Goal: Task Accomplishment & Management: Complete application form

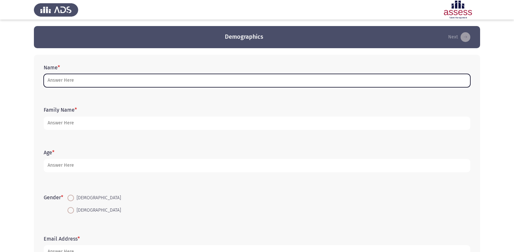
click at [205, 79] on input "Name *" at bounding box center [257, 80] width 427 height 13
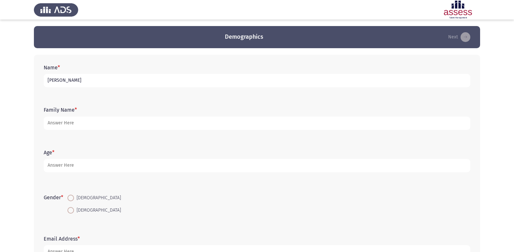
type input "[PERSON_NAME]"
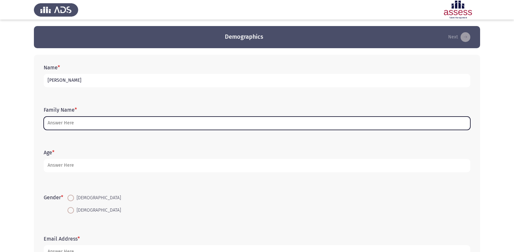
click at [212, 126] on input "Family Name *" at bounding box center [257, 123] width 427 height 13
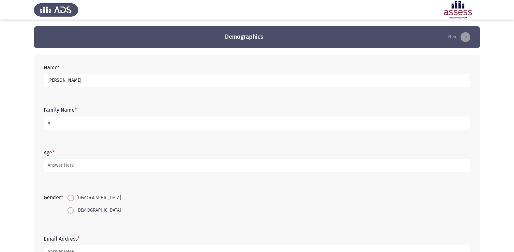
type input "n"
click at [145, 79] on input "[PERSON_NAME]" at bounding box center [257, 80] width 427 height 13
type input "[PERSON_NAME] [PERSON_NAME]"
click at [123, 119] on input "n" at bounding box center [257, 123] width 427 height 13
type input "30701201204359"
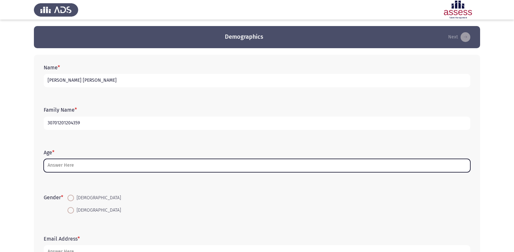
click at [153, 165] on input "Age *" at bounding box center [257, 165] width 427 height 13
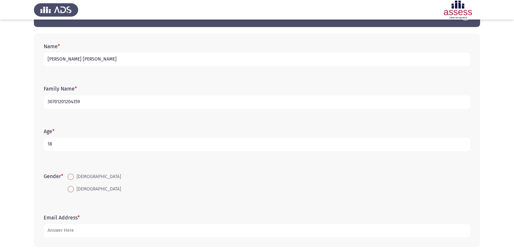
scroll to position [33, 0]
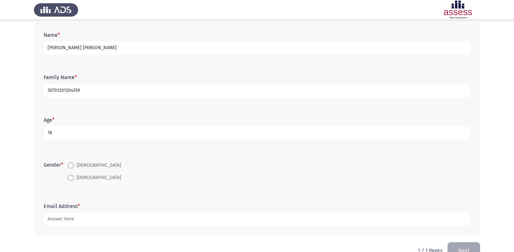
type input "18"
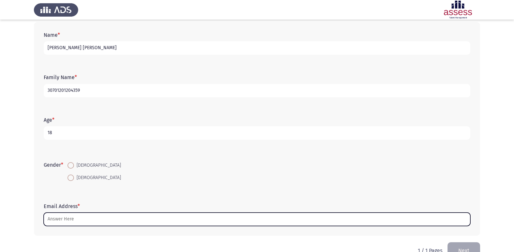
click at [110, 219] on input "Email Address *" at bounding box center [257, 219] width 427 height 13
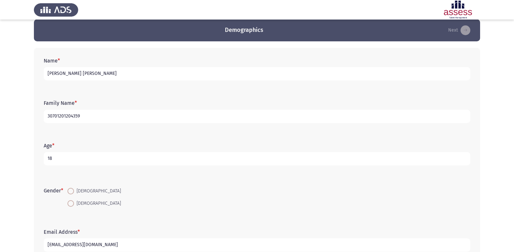
scroll to position [0, 0]
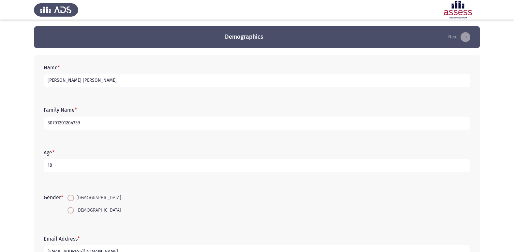
type input "[EMAIL_ADDRESS][DOMAIN_NAME]"
click at [68, 196] on span at bounding box center [70, 198] width 7 height 7
click at [68, 196] on input "[DEMOGRAPHIC_DATA]" at bounding box center [70, 198] width 7 height 7
radio input "true"
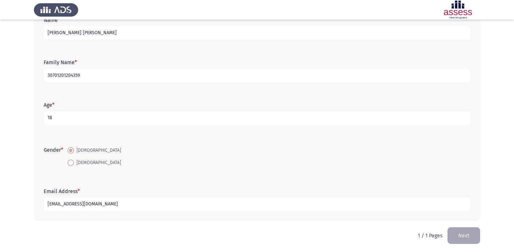
scroll to position [49, 0]
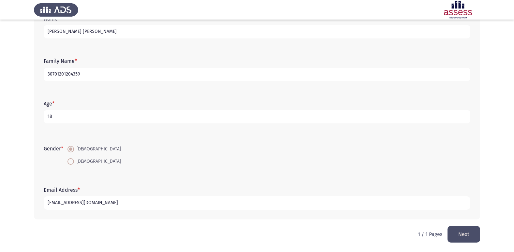
click at [471, 236] on button "Next" at bounding box center [463, 234] width 33 height 17
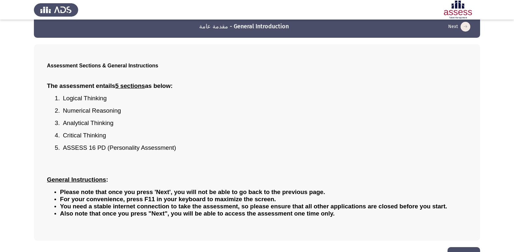
scroll to position [29, 0]
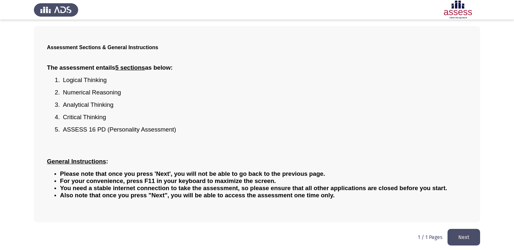
click at [464, 235] on button "Next" at bounding box center [463, 237] width 33 height 17
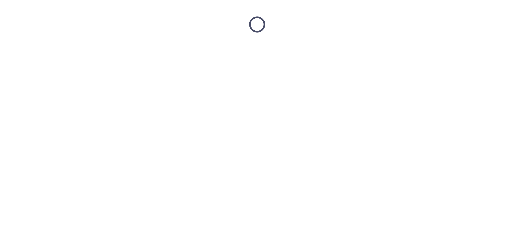
scroll to position [0, 0]
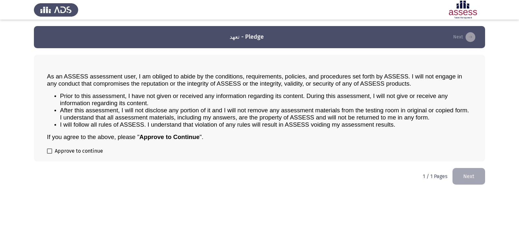
click at [48, 151] on span at bounding box center [49, 151] width 5 height 5
click at [49, 154] on input "Approve to continue" at bounding box center [49, 154] width 0 height 0
checkbox input "true"
click at [471, 178] on button "Next" at bounding box center [468, 176] width 33 height 17
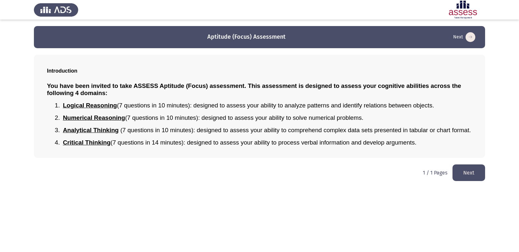
click at [463, 172] on button "Next" at bounding box center [468, 173] width 33 height 17
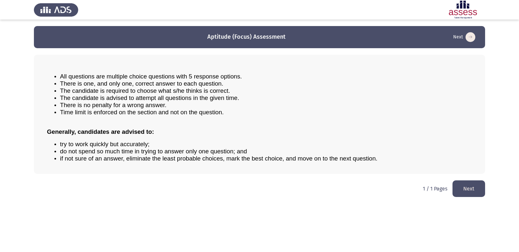
click at [473, 189] on button "Next" at bounding box center [468, 189] width 33 height 17
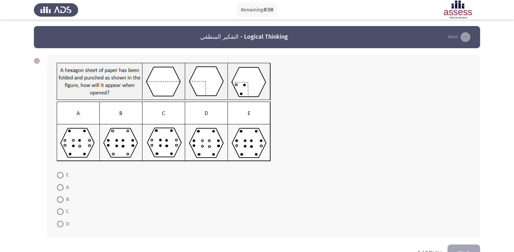
scroll to position [19, 0]
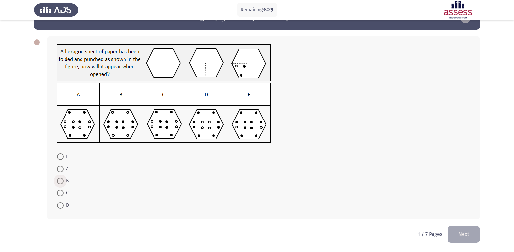
click at [62, 183] on span at bounding box center [60, 181] width 7 height 7
click at [62, 183] on input "B" at bounding box center [60, 181] width 7 height 7
radio input "true"
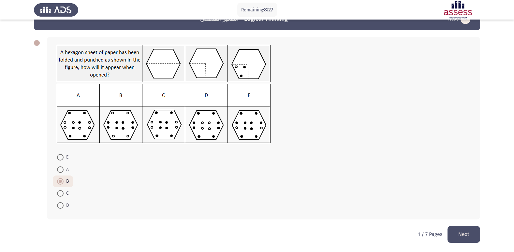
click at [456, 229] on button "Next" at bounding box center [463, 234] width 33 height 17
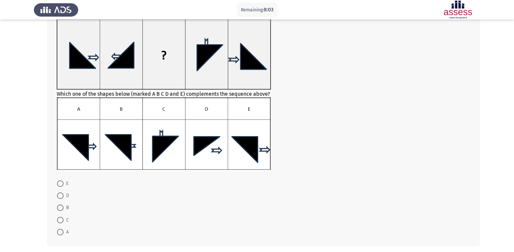
scroll to position [33, 0]
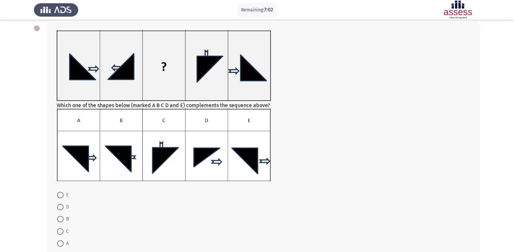
click at [61, 194] on span at bounding box center [60, 195] width 7 height 7
click at [61, 194] on input "E" at bounding box center [60, 195] width 7 height 7
radio input "true"
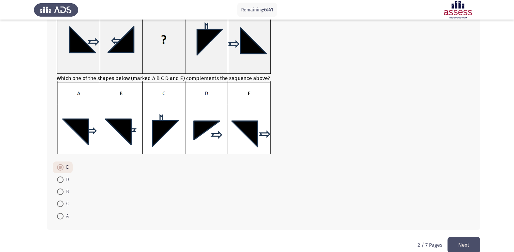
scroll to position [70, 0]
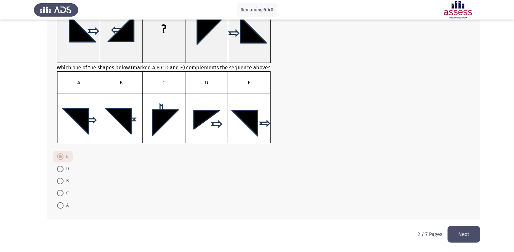
click at [464, 233] on button "Next" at bounding box center [463, 234] width 33 height 17
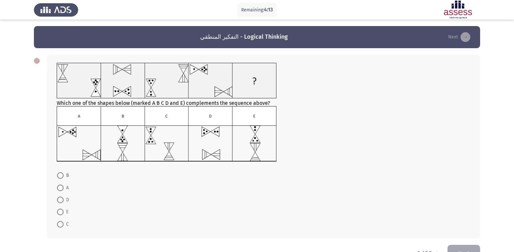
click at [62, 201] on span at bounding box center [60, 200] width 7 height 7
click at [62, 201] on input "D" at bounding box center [60, 200] width 7 height 7
radio input "true"
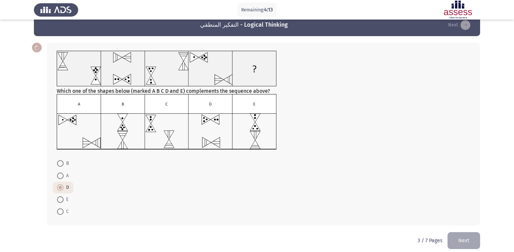
scroll to position [18, 0]
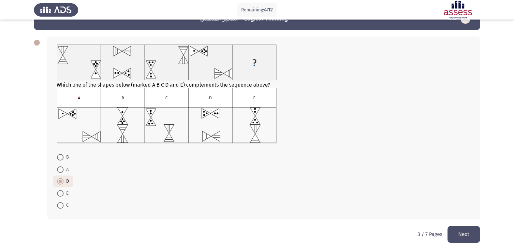
click at [464, 232] on button "Next" at bounding box center [463, 234] width 33 height 17
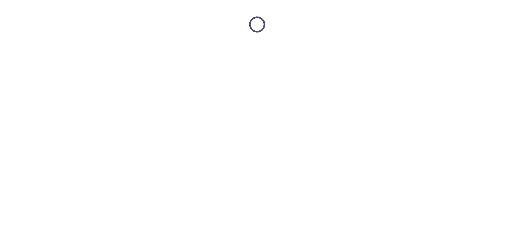
scroll to position [0, 0]
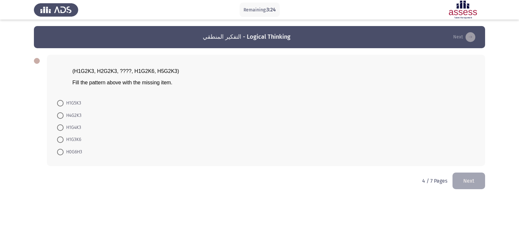
click at [62, 114] on span at bounding box center [60, 115] width 7 height 7
click at [62, 114] on input "H4G2K3" at bounding box center [60, 115] width 7 height 7
radio input "true"
click at [463, 177] on button "Next" at bounding box center [468, 180] width 33 height 17
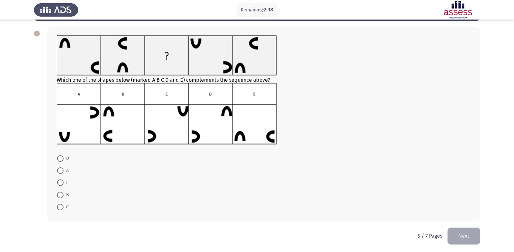
scroll to position [29, 0]
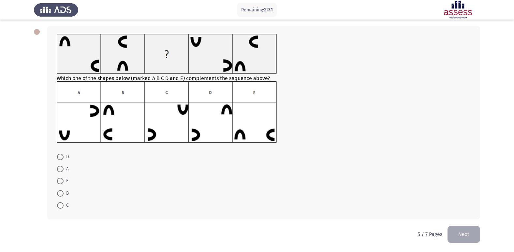
click at [61, 156] on span at bounding box center [60, 157] width 7 height 7
click at [61, 156] on input "D" at bounding box center [60, 157] width 7 height 7
radio input "true"
click at [454, 230] on button "Next" at bounding box center [463, 234] width 33 height 17
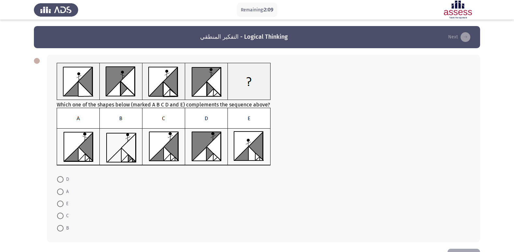
scroll to position [23, 0]
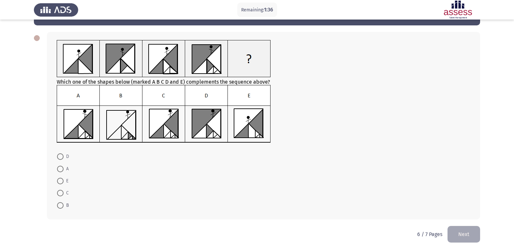
click at [61, 158] on span at bounding box center [60, 156] width 7 height 7
click at [61, 158] on input "D" at bounding box center [60, 156] width 7 height 7
radio input "true"
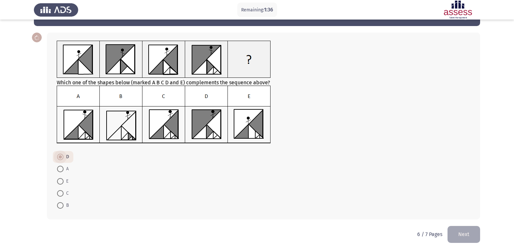
scroll to position [22, 0]
click at [61, 192] on span at bounding box center [60, 193] width 7 height 7
click at [61, 192] on input "C" at bounding box center [60, 193] width 7 height 7
radio input "true"
click at [466, 237] on button "Next" at bounding box center [463, 234] width 33 height 17
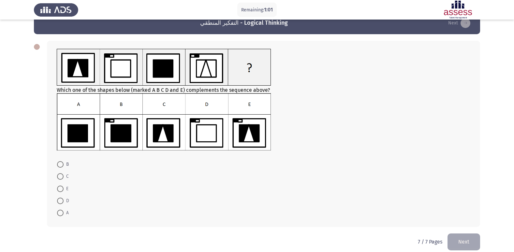
scroll to position [22, 0]
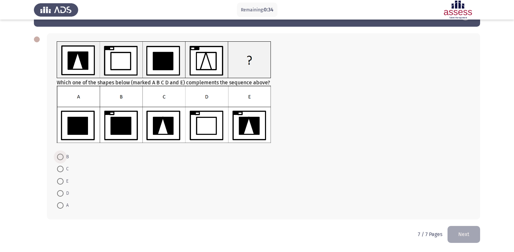
click at [65, 158] on span "B" at bounding box center [66, 157] width 5 height 8
click at [64, 158] on input "B" at bounding box center [60, 157] width 7 height 7
radio input "true"
click at [458, 236] on button "Next" at bounding box center [463, 234] width 33 height 17
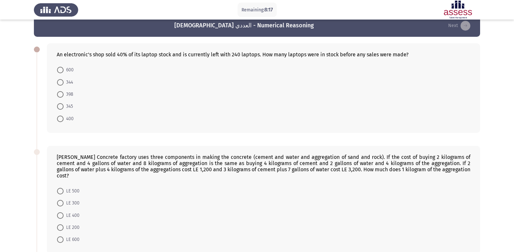
scroll to position [0, 0]
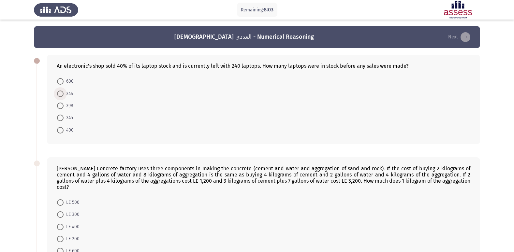
click at [59, 93] on span at bounding box center [60, 94] width 7 height 7
click at [59, 93] on input "344" at bounding box center [60, 94] width 7 height 7
radio input "true"
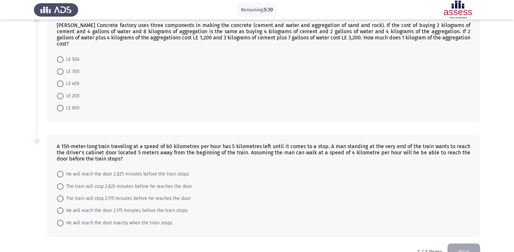
scroll to position [154, 0]
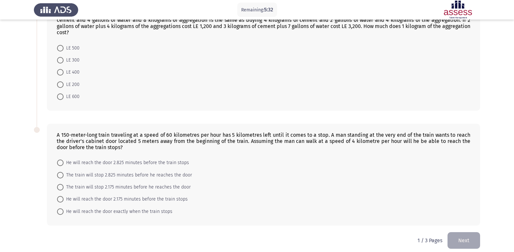
click at [59, 184] on span at bounding box center [60, 187] width 7 height 7
click at [59, 184] on input "The train will stop 2.175 minutes before he reaches the door" at bounding box center [60, 187] width 7 height 7
radio input "true"
click at [59, 184] on span at bounding box center [60, 187] width 7 height 7
click at [59, 184] on input "The train will stop 2.175 minutes before he reaches the door" at bounding box center [60, 187] width 7 height 7
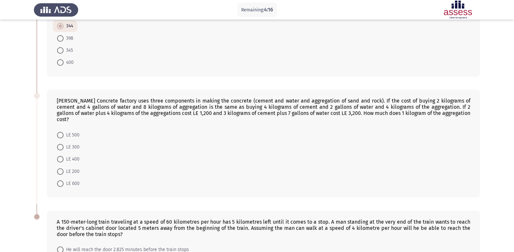
scroll to position [56, 0]
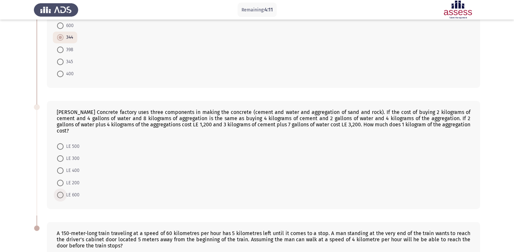
click at [60, 192] on span at bounding box center [60, 195] width 7 height 7
click at [60, 192] on input "LE 600" at bounding box center [60, 195] width 7 height 7
radio input "true"
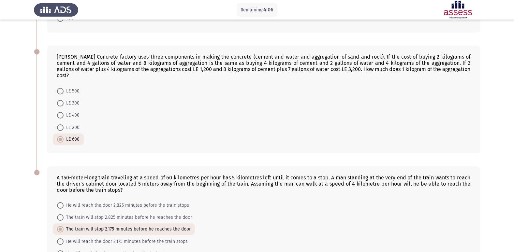
scroll to position [153, 0]
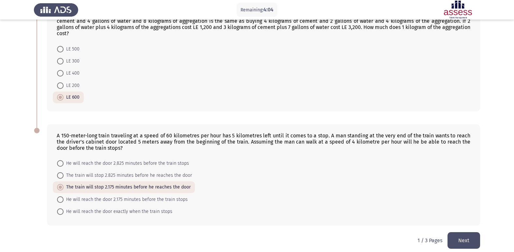
click at [462, 233] on button "Next" at bounding box center [463, 240] width 33 height 17
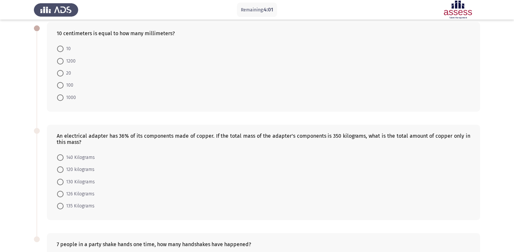
scroll to position [0, 0]
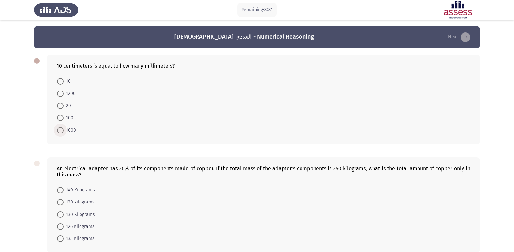
click at [60, 129] on span at bounding box center [60, 130] width 7 height 7
click at [60, 129] on input "1000" at bounding box center [60, 130] width 7 height 7
radio input "true"
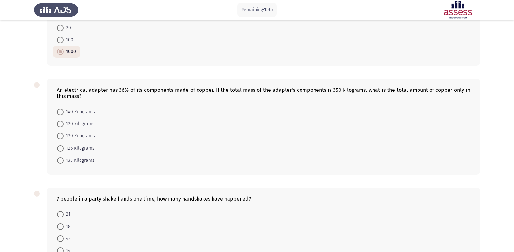
scroll to position [98, 0]
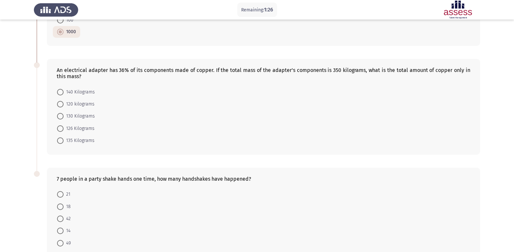
click at [60, 129] on span at bounding box center [60, 128] width 7 height 7
click at [60, 129] on input "126 Kilograms" at bounding box center [60, 128] width 7 height 7
radio input "true"
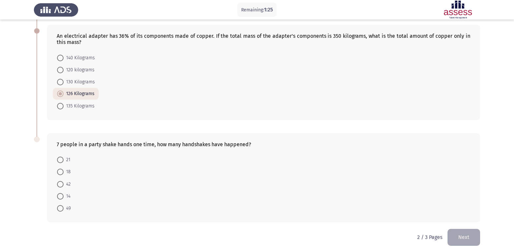
scroll to position [135, 0]
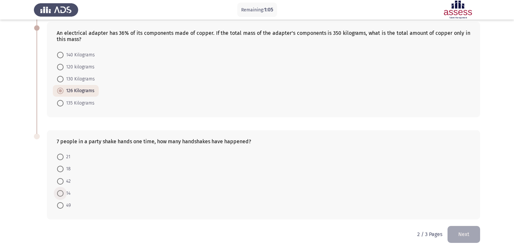
click at [61, 193] on span at bounding box center [60, 193] width 7 height 7
click at [61, 193] on input "14" at bounding box center [60, 193] width 7 height 7
radio input "true"
click at [465, 234] on button "Next" at bounding box center [463, 234] width 33 height 17
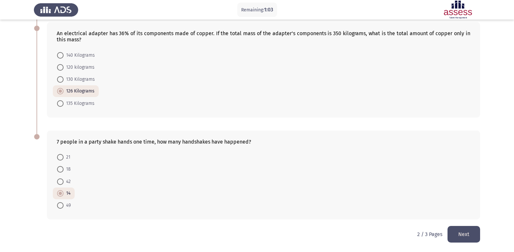
scroll to position [0, 0]
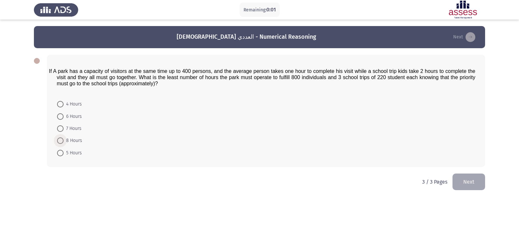
click at [58, 142] on span at bounding box center [60, 141] width 7 height 7
click at [58, 142] on input "8 Hours" at bounding box center [60, 141] width 7 height 7
radio input "true"
click at [480, 182] on button "Next" at bounding box center [468, 181] width 33 height 17
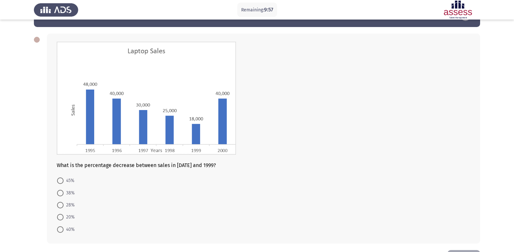
scroll to position [33, 0]
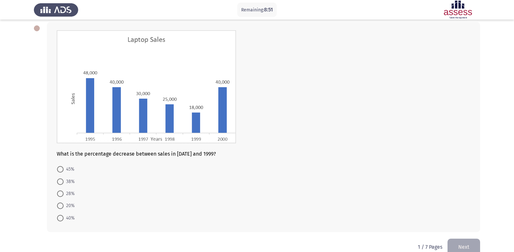
click at [59, 170] on span at bounding box center [60, 169] width 7 height 7
click at [59, 170] on input "45%" at bounding box center [60, 169] width 7 height 7
radio input "true"
click at [458, 246] on button "Next" at bounding box center [463, 246] width 33 height 17
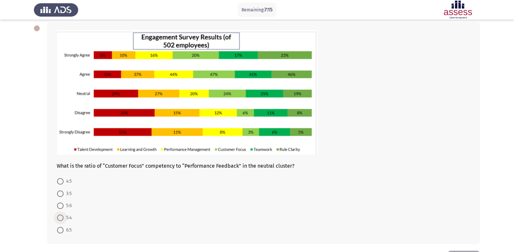
click at [60, 217] on span at bounding box center [60, 218] width 7 height 7
click at [60, 217] on input "5:4" at bounding box center [60, 218] width 7 height 7
radio input "true"
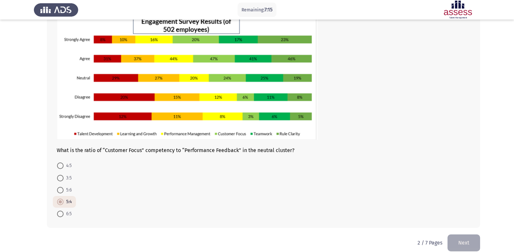
scroll to position [57, 0]
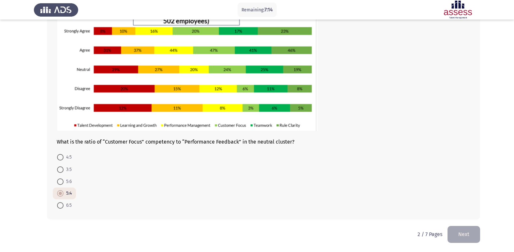
click at [460, 233] on button "Next" at bounding box center [463, 234] width 33 height 17
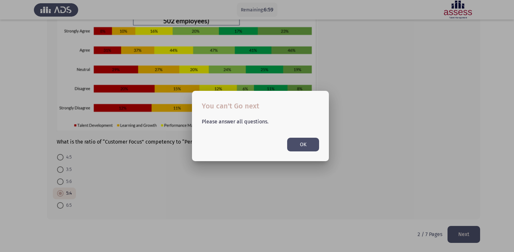
click at [298, 146] on button "OK" at bounding box center [303, 144] width 32 height 13
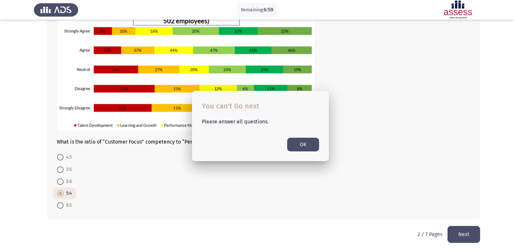
scroll to position [57, 0]
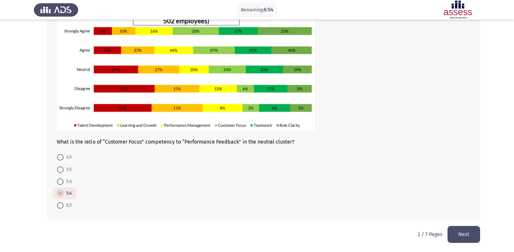
click at [461, 234] on button "Next" at bounding box center [463, 234] width 33 height 17
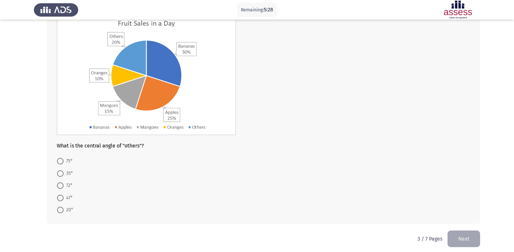
scroll to position [53, 0]
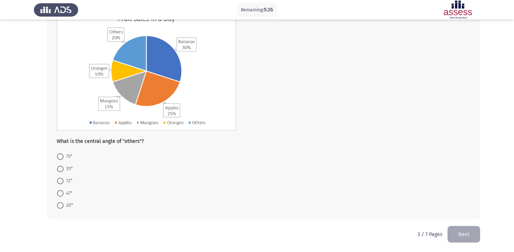
click at [58, 207] on span at bounding box center [60, 205] width 7 height 7
click at [58, 207] on input "20°" at bounding box center [60, 205] width 7 height 7
radio input "true"
click at [58, 207] on span at bounding box center [60, 205] width 7 height 7
click at [58, 207] on input "20°" at bounding box center [60, 205] width 7 height 7
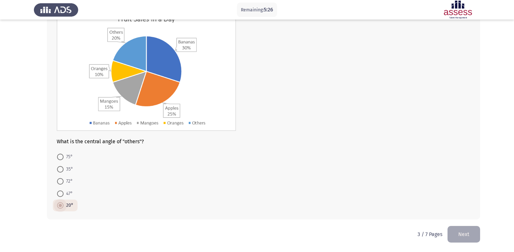
scroll to position [53, 0]
click at [459, 229] on button "Next" at bounding box center [463, 234] width 33 height 17
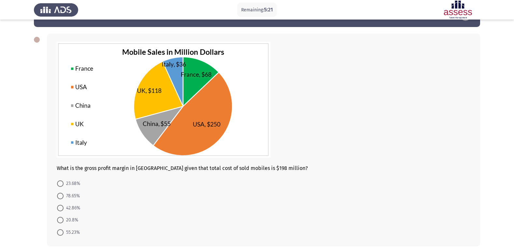
scroll to position [33, 0]
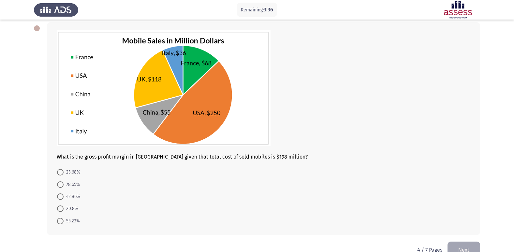
click at [59, 186] on span at bounding box center [60, 185] width 7 height 7
click at [59, 186] on input "78.65%" at bounding box center [60, 185] width 7 height 7
radio input "true"
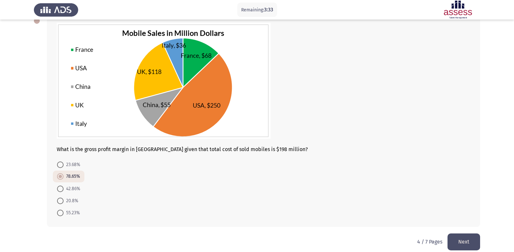
scroll to position [48, 0]
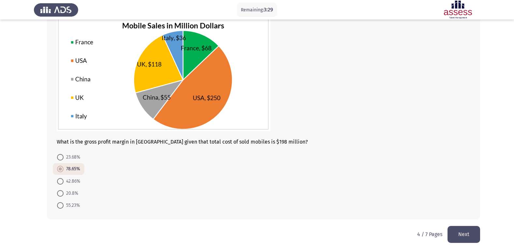
click at [471, 235] on button "Next" at bounding box center [463, 234] width 33 height 17
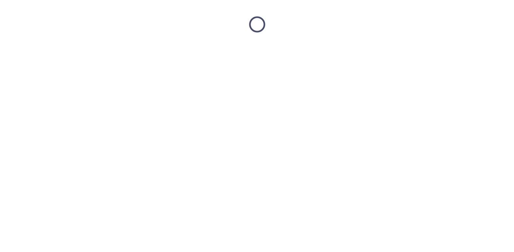
scroll to position [0, 0]
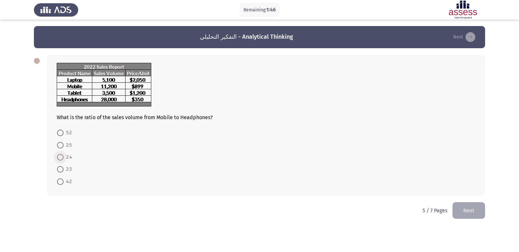
click at [59, 157] on span at bounding box center [60, 157] width 7 height 7
click at [59, 157] on input "2:4" at bounding box center [60, 157] width 7 height 7
radio input "true"
click at [455, 208] on button "Next" at bounding box center [468, 210] width 33 height 17
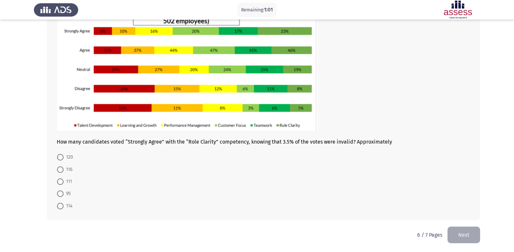
scroll to position [57, 0]
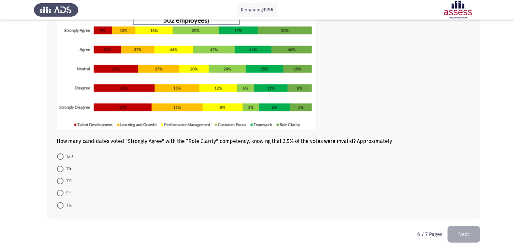
click at [63, 168] on span at bounding box center [60, 169] width 7 height 7
click at [63, 168] on input "116" at bounding box center [60, 169] width 7 height 7
radio input "true"
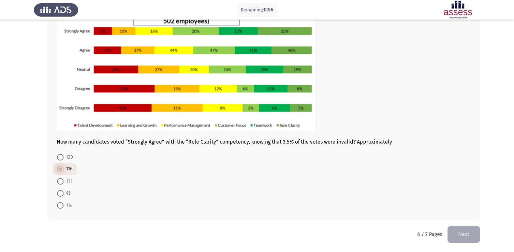
scroll to position [57, 0]
click at [61, 159] on span at bounding box center [60, 157] width 7 height 7
click at [61, 159] on input "120" at bounding box center [60, 157] width 7 height 7
radio input "true"
click at [62, 207] on span at bounding box center [60, 205] width 7 height 7
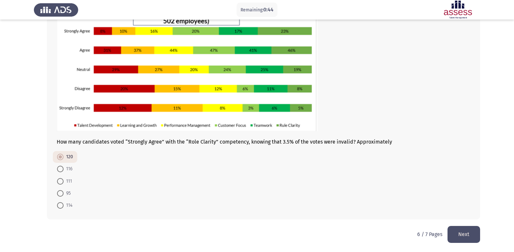
click at [62, 207] on input "114" at bounding box center [60, 205] width 7 height 7
radio input "true"
click at [62, 168] on span at bounding box center [60, 170] width 7 height 7
click at [62, 168] on input "116" at bounding box center [60, 170] width 7 height 7
radio input "true"
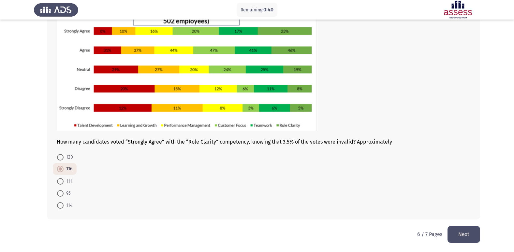
click at [59, 157] on span at bounding box center [60, 157] width 7 height 7
click at [59, 157] on input "120" at bounding box center [60, 157] width 7 height 7
radio input "true"
click at [450, 229] on button "Next" at bounding box center [463, 234] width 33 height 17
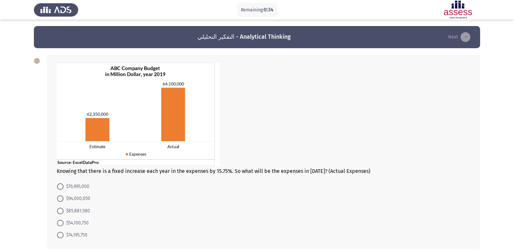
scroll to position [30, 0]
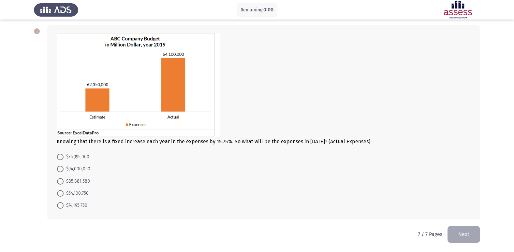
click at [57, 159] on span at bounding box center [60, 157] width 7 height 7
click at [57, 159] on input "$76,995,000" at bounding box center [60, 157] width 7 height 7
radio input "true"
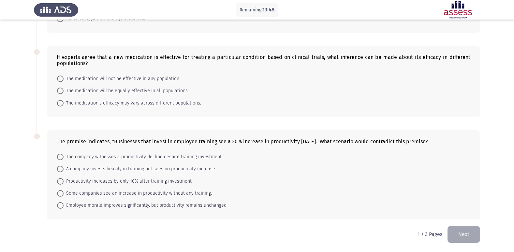
scroll to position [0, 0]
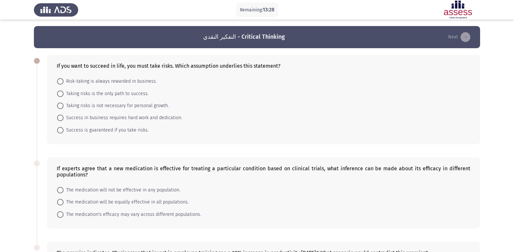
click at [60, 81] on span at bounding box center [60, 81] width 7 height 7
click at [60, 81] on input "Risk-taking is always rewarded in business." at bounding box center [60, 81] width 7 height 7
radio input "true"
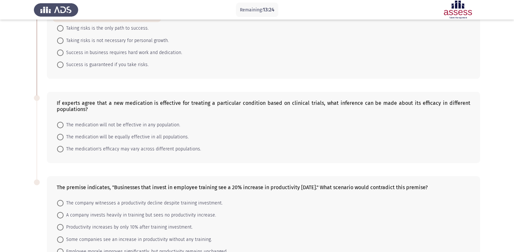
scroll to position [65, 0]
drag, startPoint x: 85, startPoint y: 103, endPoint x: 127, endPoint y: 108, distance: 43.0
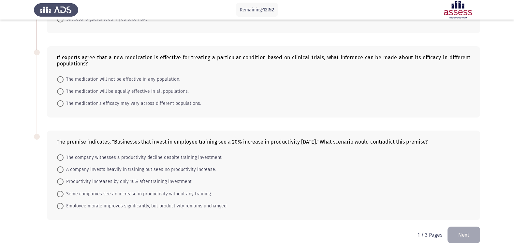
scroll to position [111, 0]
drag, startPoint x: 62, startPoint y: 207, endPoint x: 69, endPoint y: 123, distance: 84.7
click at [61, 207] on span at bounding box center [60, 205] width 7 height 7
click at [61, 207] on input "Employee morale improves significantly, but productivity remains unchanged." at bounding box center [60, 205] width 7 height 7
radio input "true"
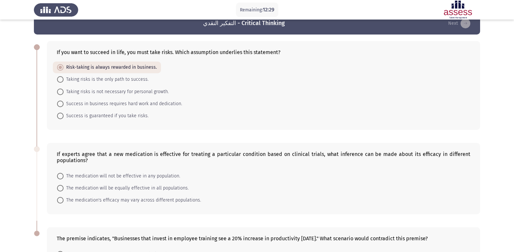
scroll to position [13, 0]
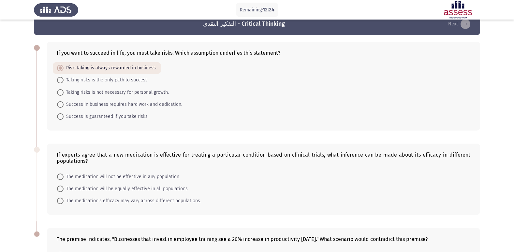
click at [57, 186] on span at bounding box center [60, 189] width 7 height 7
click at [57, 186] on input "The medication will be equally effective in all populations." at bounding box center [60, 189] width 7 height 7
radio input "true"
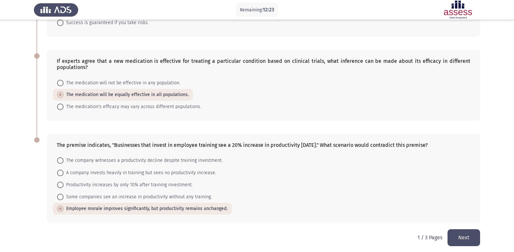
scroll to position [110, 0]
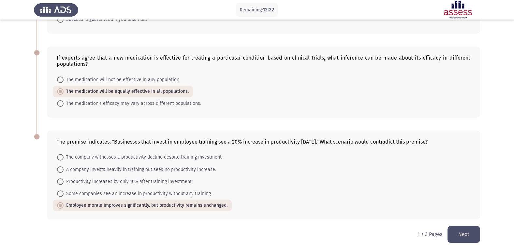
click at [468, 234] on button "Next" at bounding box center [463, 234] width 33 height 17
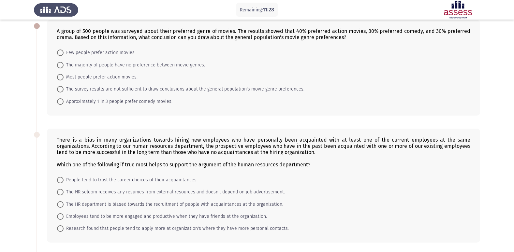
scroll to position [0, 0]
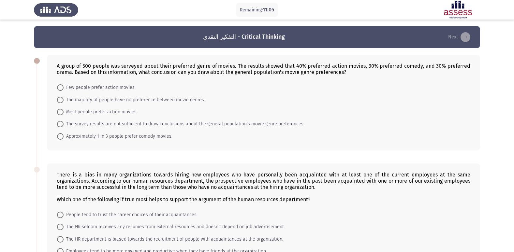
click at [59, 112] on span at bounding box center [60, 112] width 7 height 7
click at [59, 112] on input "Most people prefer action movies." at bounding box center [60, 112] width 7 height 7
radio input "true"
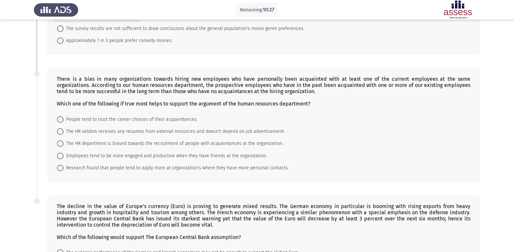
scroll to position [94, 0]
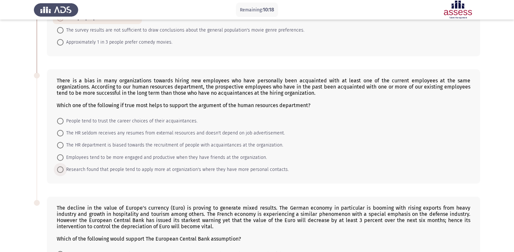
click at [62, 171] on span at bounding box center [60, 170] width 7 height 7
click at [62, 171] on input "Research found that people tend to apply more at organization's where they have…" at bounding box center [60, 170] width 7 height 7
radio input "true"
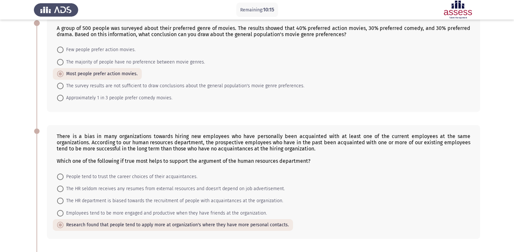
scroll to position [28, 0]
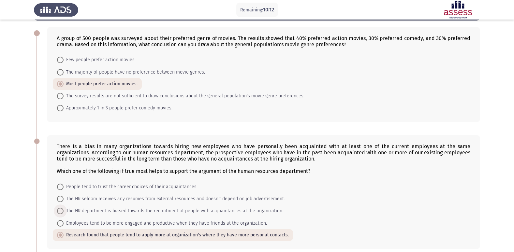
click at [60, 213] on span at bounding box center [60, 211] width 7 height 7
click at [60, 213] on input "The HR department is biased towards the recruitment of people with acquaintance…" at bounding box center [60, 211] width 7 height 7
radio input "true"
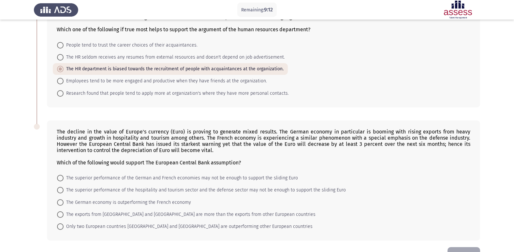
scroll to position [158, 0]
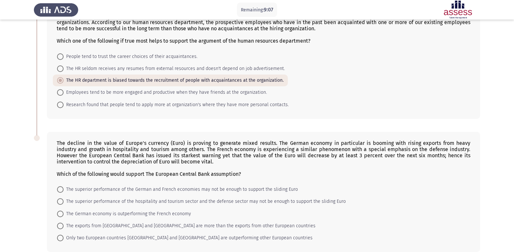
click at [58, 185] on mat-radio-button "The superior performance of the German and French economies may not be enough t…" at bounding box center [177, 189] width 249 height 12
click at [62, 191] on span at bounding box center [60, 189] width 7 height 7
click at [62, 191] on input "The superior performance of the German and French economies may not be enough t…" at bounding box center [60, 189] width 7 height 7
radio input "true"
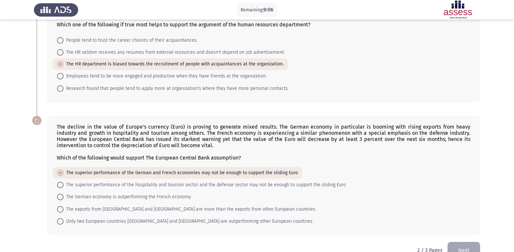
scroll to position [190, 0]
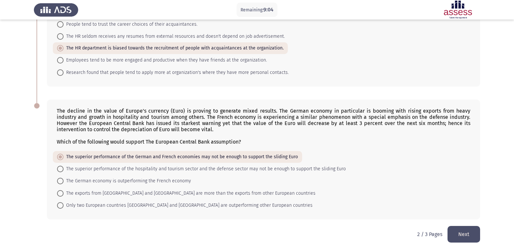
click at [459, 231] on button "Next" at bounding box center [463, 234] width 33 height 17
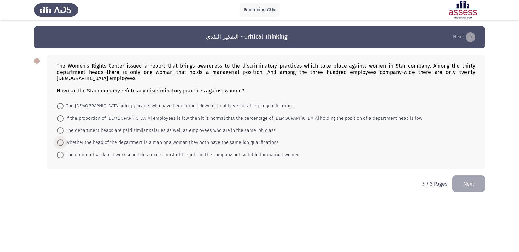
click at [61, 139] on span at bounding box center [60, 142] width 7 height 7
click at [61, 139] on input "Whether the head of the department is a man or a woman they both have the same …" at bounding box center [60, 142] width 7 height 7
radio input "true"
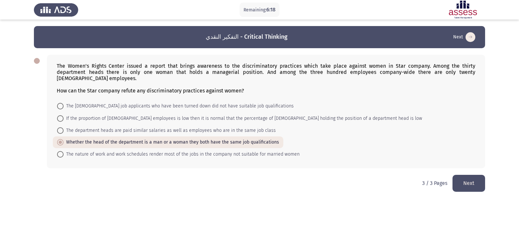
click at [150, 151] on span "The nature of work and work schedules render most of the jobs in the company no…" at bounding box center [182, 155] width 236 height 8
click at [64, 151] on input "The nature of work and work schedules render most of the jobs in the company no…" at bounding box center [60, 154] width 7 height 7
radio input "true"
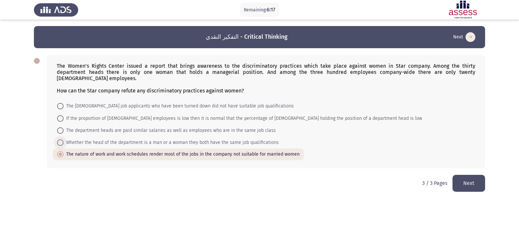
click at [157, 139] on span "Whether the head of the department is a man or a woman they both have the same …" at bounding box center [171, 143] width 215 height 8
click at [64, 139] on input "Whether the head of the department is a man or a woman they both have the same …" at bounding box center [60, 142] width 7 height 7
radio input "true"
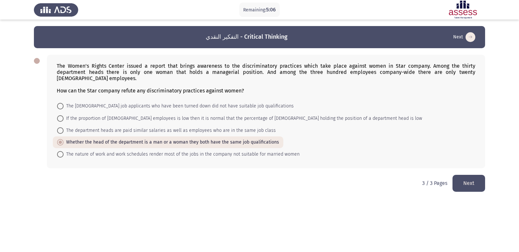
click at [470, 176] on button "Next" at bounding box center [468, 183] width 33 height 17
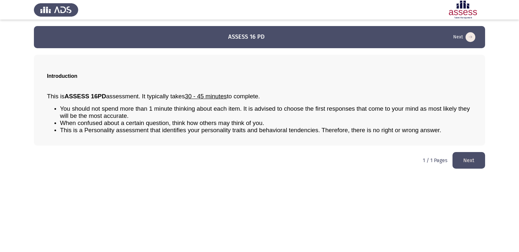
click at [466, 162] on button "Next" at bounding box center [468, 160] width 33 height 17
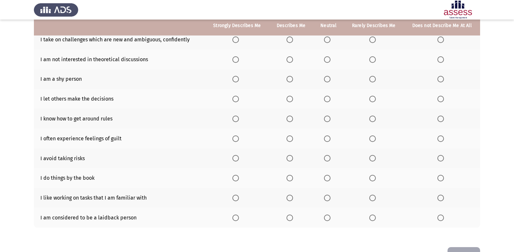
scroll to position [63, 0]
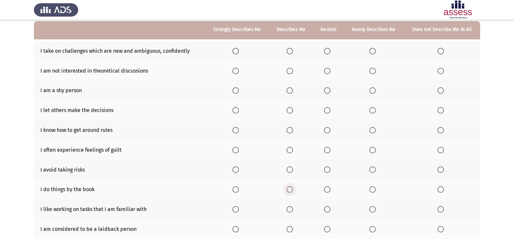
click at [287, 187] on span "Select an option" at bounding box center [289, 189] width 7 height 7
click at [287, 187] on input "Select an option" at bounding box center [289, 189] width 7 height 7
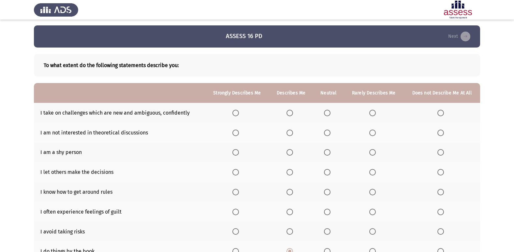
scroll to position [0, 0]
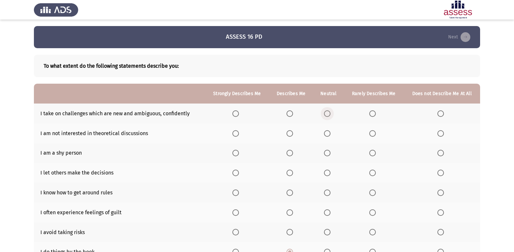
click at [325, 114] on span "Select an option" at bounding box center [327, 113] width 7 height 7
click at [325, 114] on input "Select an option" at bounding box center [327, 113] width 7 height 7
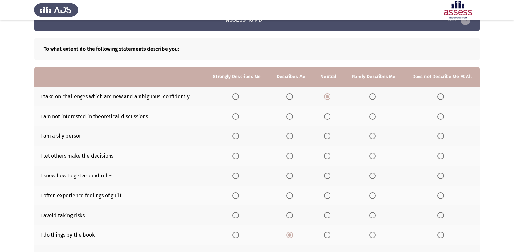
scroll to position [33, 0]
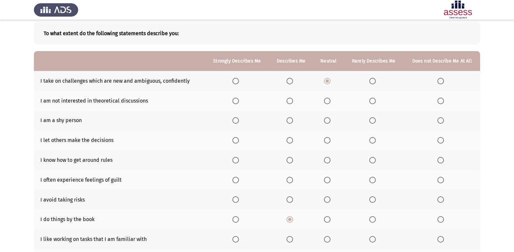
click at [440, 122] on span "Select an option" at bounding box center [440, 120] width 7 height 7
click at [440, 122] on input "Select an option" at bounding box center [440, 120] width 7 height 7
click at [325, 102] on span "Select an option" at bounding box center [327, 101] width 7 height 7
click at [325, 102] on input "Select an option" at bounding box center [327, 101] width 7 height 7
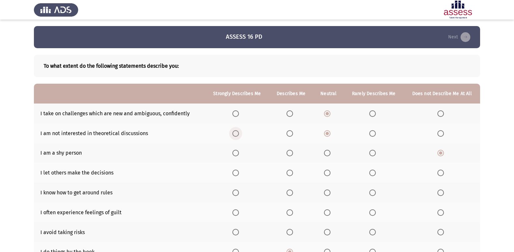
click at [237, 132] on span "Select an option" at bounding box center [235, 133] width 7 height 7
click at [237, 132] on input "Select an option" at bounding box center [235, 133] width 7 height 7
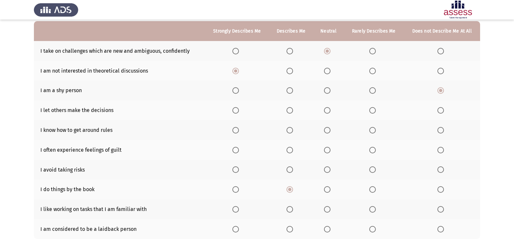
scroll to position [65, 0]
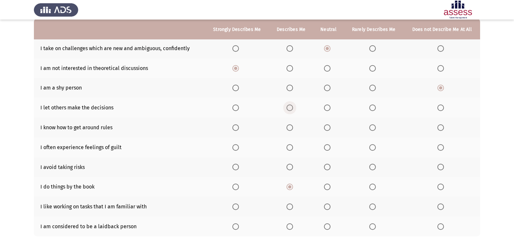
click at [292, 111] on span "Select an option" at bounding box center [289, 108] width 7 height 7
click at [292, 111] on input "Select an option" at bounding box center [289, 108] width 7 height 7
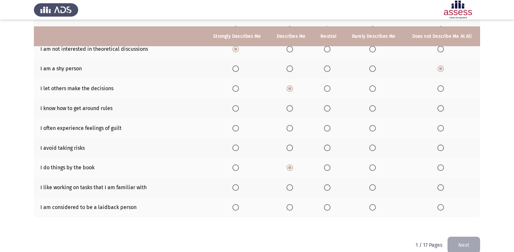
scroll to position [95, 0]
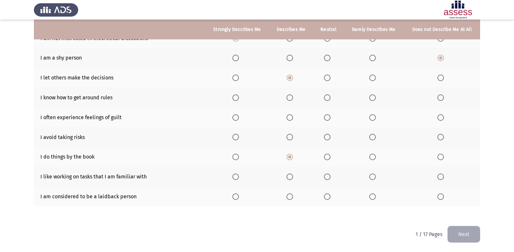
click at [292, 139] on span "Select an option" at bounding box center [289, 137] width 7 height 7
click at [292, 139] on input "Select an option" at bounding box center [289, 137] width 7 height 7
click at [440, 197] on span "Select an option" at bounding box center [440, 197] width 7 height 7
click at [440, 197] on input "Select an option" at bounding box center [440, 197] width 7 height 7
click at [239, 177] on span "Select an option" at bounding box center [235, 177] width 7 height 7
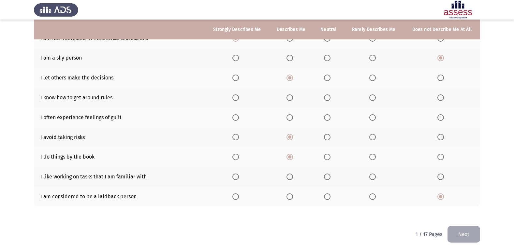
click at [239, 177] on input "Select an option" at bounding box center [235, 177] width 7 height 7
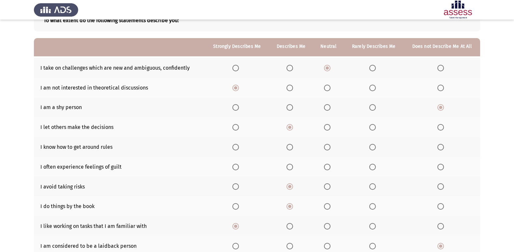
scroll to position [30, 0]
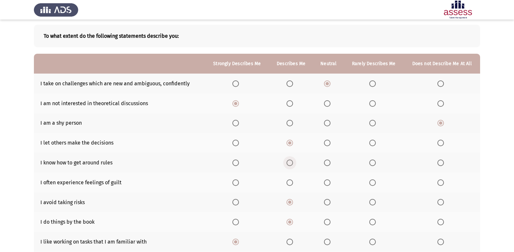
click at [293, 164] on span "Select an option" at bounding box center [289, 163] width 7 height 7
click at [293, 164] on input "Select an option" at bounding box center [289, 163] width 7 height 7
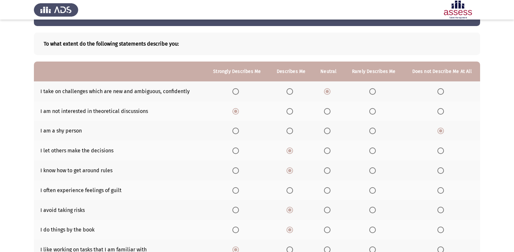
scroll to position [33, 0]
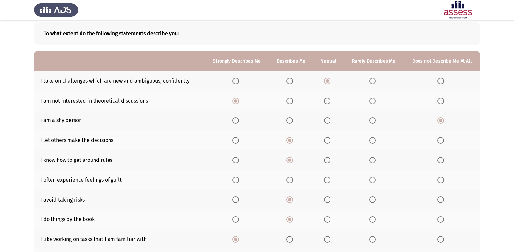
click at [235, 181] on span "Select an option" at bounding box center [235, 180] width 7 height 7
click at [235, 181] on input "Select an option" at bounding box center [235, 180] width 7 height 7
click at [371, 162] on span "Select an option" at bounding box center [372, 160] width 7 height 7
click at [371, 162] on input "Select an option" at bounding box center [372, 160] width 7 height 7
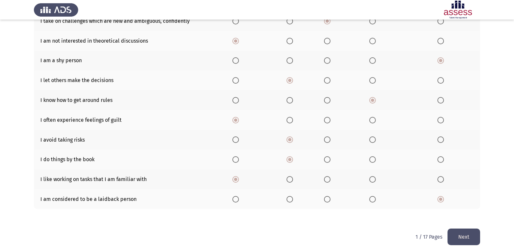
scroll to position [95, 0]
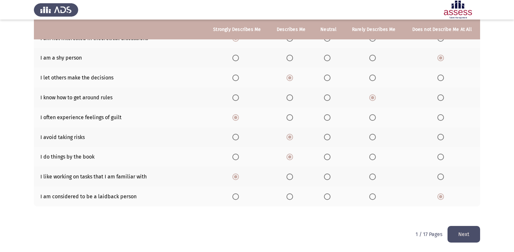
click at [463, 232] on button "Next" at bounding box center [463, 234] width 33 height 17
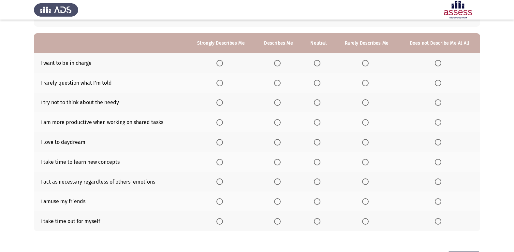
scroll to position [65, 0]
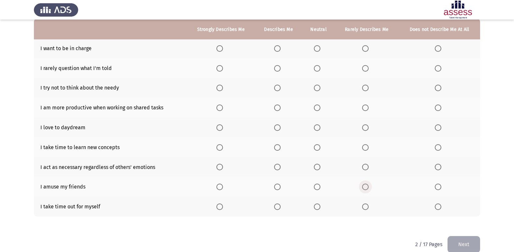
click at [368, 184] on span "Select an option" at bounding box center [365, 187] width 7 height 7
click at [368, 184] on input "Select an option" at bounding box center [365, 187] width 7 height 7
click at [368, 209] on span "Select an option" at bounding box center [365, 207] width 7 height 7
click at [368, 209] on input "Select an option" at bounding box center [365, 207] width 7 height 7
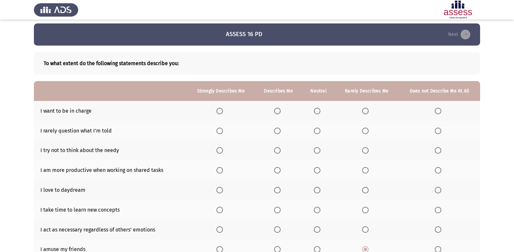
scroll to position [0, 0]
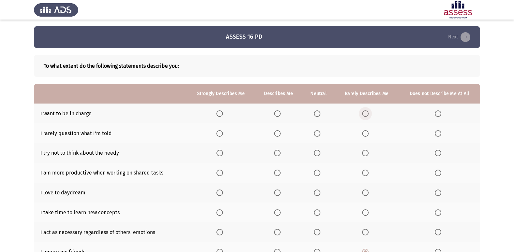
click at [366, 112] on span "Select an option" at bounding box center [365, 113] width 7 height 7
click at [366, 112] on input "Select an option" at bounding box center [365, 113] width 7 height 7
click at [279, 135] on span "Select an option" at bounding box center [277, 133] width 7 height 7
click at [279, 135] on input "Select an option" at bounding box center [277, 133] width 7 height 7
click at [315, 153] on span "Select an option" at bounding box center [317, 153] width 7 height 7
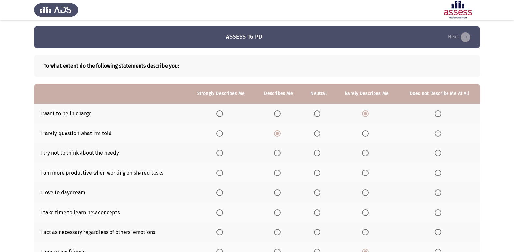
click at [315, 153] on input "Select an option" at bounding box center [317, 153] width 7 height 7
click at [364, 174] on span "Select an option" at bounding box center [365, 173] width 7 height 7
click at [364, 174] on input "Select an option" at bounding box center [365, 173] width 7 height 7
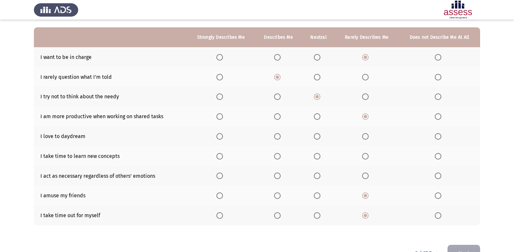
scroll to position [65, 0]
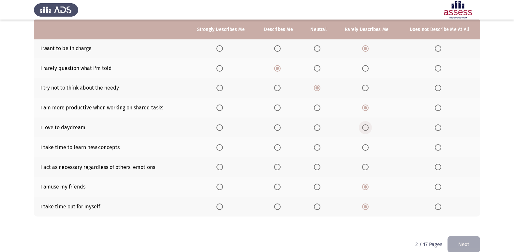
click at [366, 129] on span "Select an option" at bounding box center [365, 127] width 7 height 7
click at [366, 129] on input "Select an option" at bounding box center [365, 127] width 7 height 7
click at [439, 168] on span "Select an option" at bounding box center [438, 167] width 7 height 7
click at [439, 168] on input "Select an option" at bounding box center [438, 167] width 7 height 7
click at [272, 143] on th at bounding box center [278, 148] width 47 height 20
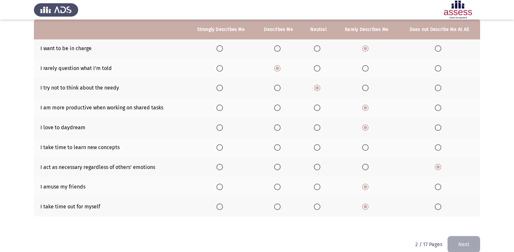
click at [278, 148] on span "Select an option" at bounding box center [277, 147] width 7 height 7
click at [278, 148] on input "Select an option" at bounding box center [277, 147] width 7 height 7
click at [464, 247] on button "Next" at bounding box center [463, 244] width 33 height 17
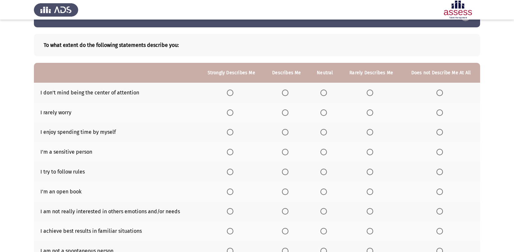
scroll to position [0, 0]
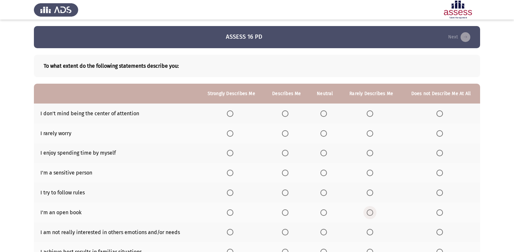
click at [369, 212] on span "Select an option" at bounding box center [370, 213] width 7 height 7
click at [369, 212] on input "Select an option" at bounding box center [370, 213] width 7 height 7
click at [447, 114] on th at bounding box center [441, 114] width 78 height 20
click at [438, 114] on span "Select an option" at bounding box center [439, 113] width 7 height 7
click at [438, 114] on input "Select an option" at bounding box center [439, 113] width 7 height 7
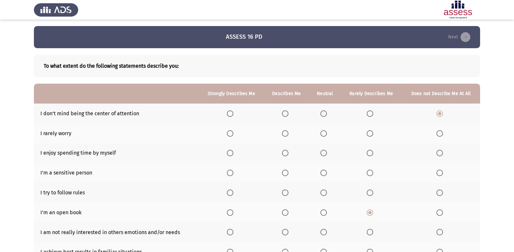
click at [443, 136] on span "Select an option" at bounding box center [439, 133] width 7 height 7
click at [443, 136] on input "Select an option" at bounding box center [439, 133] width 7 height 7
click at [440, 153] on span "Select an option" at bounding box center [439, 153] width 7 height 7
click at [440, 153] on input "Select an option" at bounding box center [439, 153] width 7 height 7
click at [440, 172] on span "Select an option" at bounding box center [439, 173] width 7 height 7
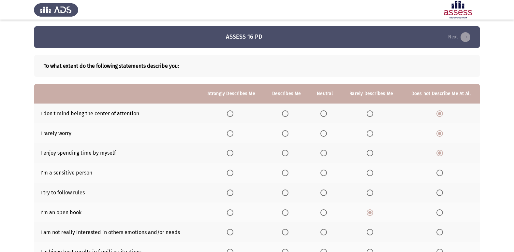
click at [440, 172] on input "Select an option" at bounding box center [439, 173] width 7 height 7
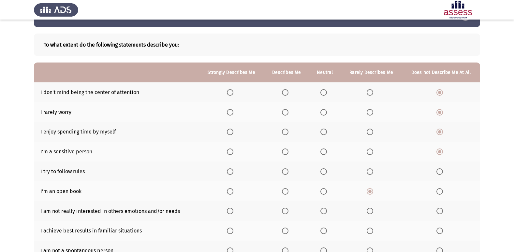
scroll to position [33, 0]
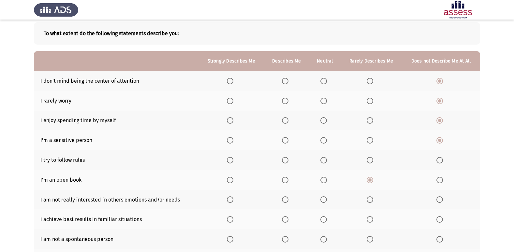
click at [322, 161] on span "Select an option" at bounding box center [323, 160] width 7 height 7
click at [322, 161] on input "Select an option" at bounding box center [323, 160] width 7 height 7
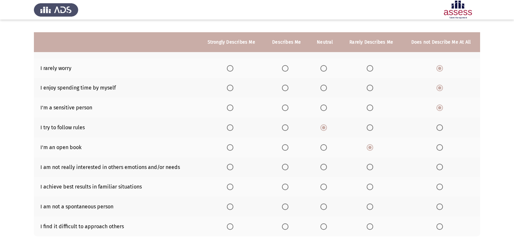
scroll to position [95, 0]
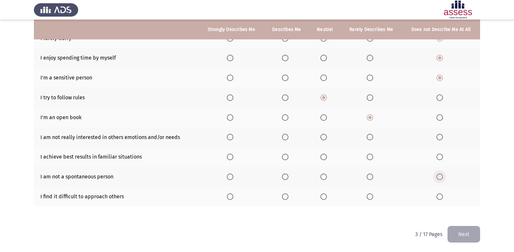
click at [443, 176] on span "Select an option" at bounding box center [439, 177] width 7 height 7
click at [443, 176] on input "Select an option" at bounding box center [439, 177] width 7 height 7
click at [233, 159] on span "Select an option" at bounding box center [230, 157] width 7 height 7
click at [233, 159] on input "Select an option" at bounding box center [230, 157] width 7 height 7
click at [288, 198] on span "Select an option" at bounding box center [285, 197] width 7 height 7
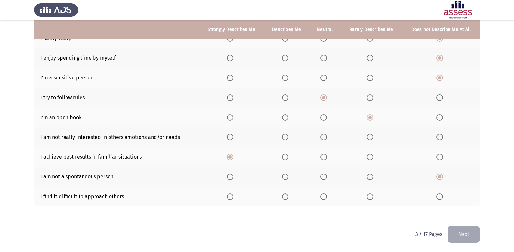
click at [288, 198] on input "Select an option" at bounding box center [285, 197] width 7 height 7
click at [462, 233] on button "Next" at bounding box center [463, 234] width 33 height 17
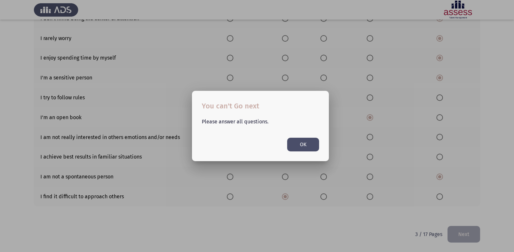
click at [293, 144] on button "OK" at bounding box center [303, 144] width 32 height 13
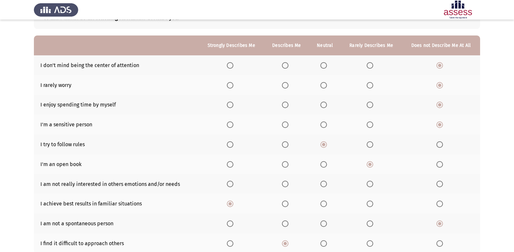
scroll to position [63, 0]
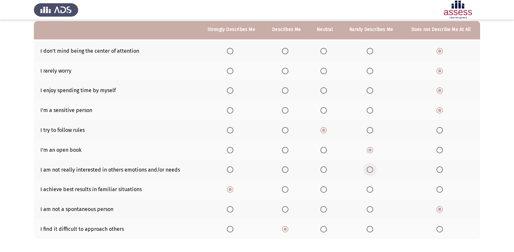
click at [369, 171] on span "Select an option" at bounding box center [370, 170] width 7 height 7
click at [369, 171] on input "Select an option" at bounding box center [370, 170] width 7 height 7
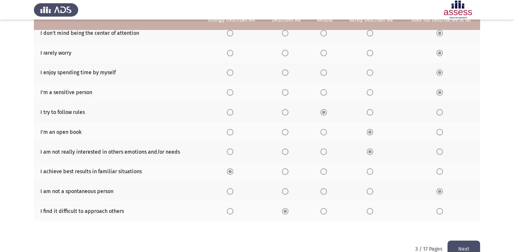
scroll to position [95, 0]
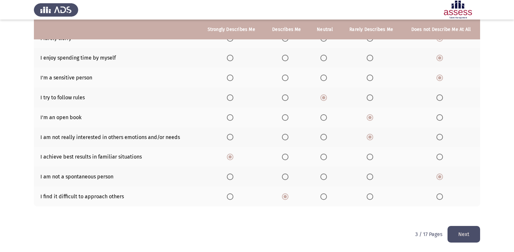
click at [464, 237] on button "Next" at bounding box center [463, 234] width 33 height 17
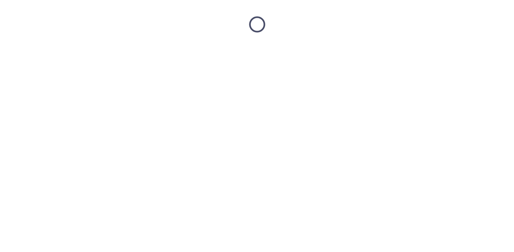
scroll to position [0, 0]
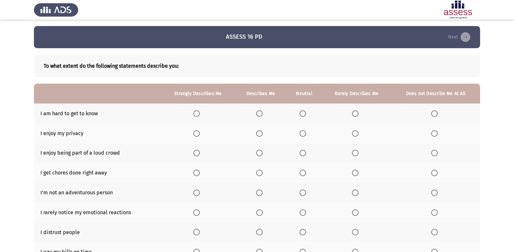
click at [435, 111] on span "Select an option" at bounding box center [434, 113] width 7 height 7
click at [435, 111] on input "Select an option" at bounding box center [434, 113] width 7 height 7
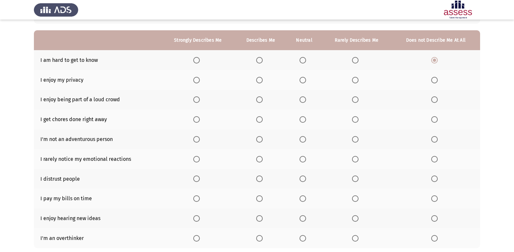
scroll to position [65, 0]
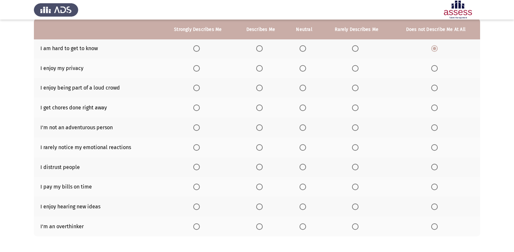
click at [438, 130] on label "Select an option" at bounding box center [435, 127] width 9 height 7
click at [438, 130] on input "Select an option" at bounding box center [434, 127] width 7 height 7
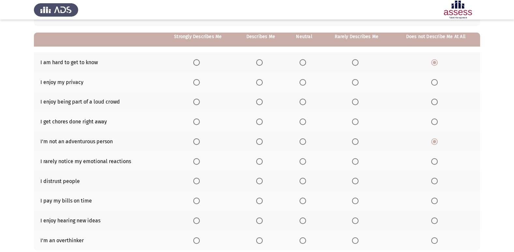
scroll to position [63, 0]
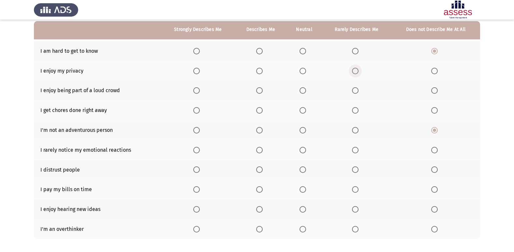
click at [356, 69] on span "Select an option" at bounding box center [355, 71] width 7 height 7
click at [356, 69] on input "Select an option" at bounding box center [355, 71] width 7 height 7
click at [261, 110] on span "Select an option" at bounding box center [259, 110] width 7 height 7
click at [261, 110] on input "Select an option" at bounding box center [259, 110] width 7 height 7
click at [195, 90] on span "Select an option" at bounding box center [196, 90] width 7 height 7
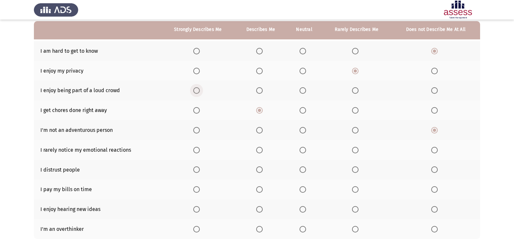
click at [195, 90] on input "Select an option" at bounding box center [196, 90] width 7 height 7
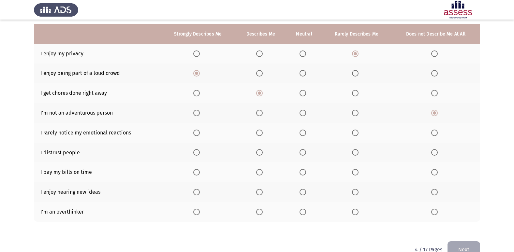
scroll to position [95, 0]
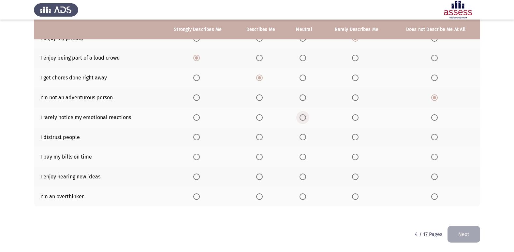
click at [302, 120] on span "Select an option" at bounding box center [302, 117] width 7 height 7
click at [302, 120] on input "Select an option" at bounding box center [302, 117] width 7 height 7
click at [436, 158] on span "Select an option" at bounding box center [434, 157] width 7 height 7
click at [436, 158] on input "Select an option" at bounding box center [434, 157] width 7 height 7
click at [302, 197] on span "Select an option" at bounding box center [302, 197] width 7 height 7
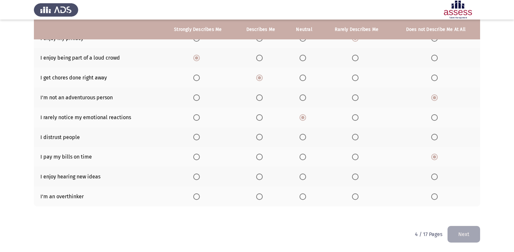
click at [302, 197] on input "Select an option" at bounding box center [302, 197] width 7 height 7
click at [432, 176] on span "Select an option" at bounding box center [434, 177] width 7 height 7
click at [432, 176] on input "Select an option" at bounding box center [434, 177] width 7 height 7
click at [302, 135] on span "Select an option" at bounding box center [302, 137] width 7 height 7
click at [302, 135] on input "Select an option" at bounding box center [302, 137] width 7 height 7
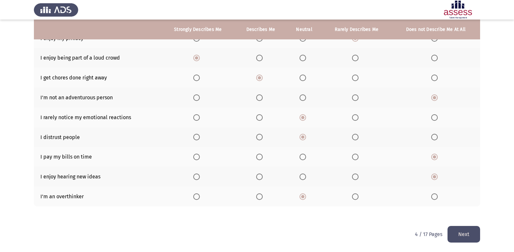
click at [458, 233] on button "Next" at bounding box center [463, 234] width 33 height 17
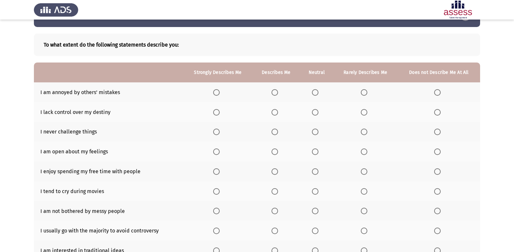
scroll to position [33, 0]
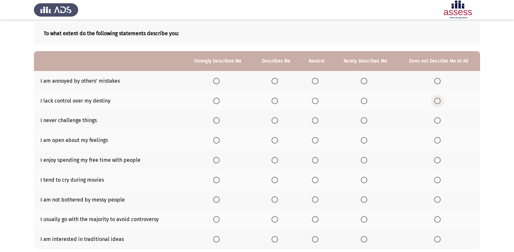
click at [438, 100] on span "Select an option" at bounding box center [437, 101] width 7 height 7
click at [438, 100] on input "Select an option" at bounding box center [437, 101] width 7 height 7
click at [365, 102] on span "Select an option" at bounding box center [364, 101] width 7 height 7
click at [365, 102] on input "Select an option" at bounding box center [364, 101] width 7 height 7
click at [220, 120] on span "Select an option" at bounding box center [216, 120] width 7 height 7
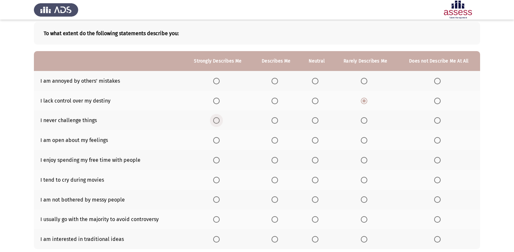
click at [220, 120] on input "Select an option" at bounding box center [216, 120] width 7 height 7
click at [278, 140] on span "Select an option" at bounding box center [274, 140] width 7 height 7
click at [278, 140] on input "Select an option" at bounding box center [274, 140] width 7 height 7
click at [275, 83] on span "Select an option" at bounding box center [274, 81] width 7 height 7
click at [275, 83] on input "Select an option" at bounding box center [274, 81] width 7 height 7
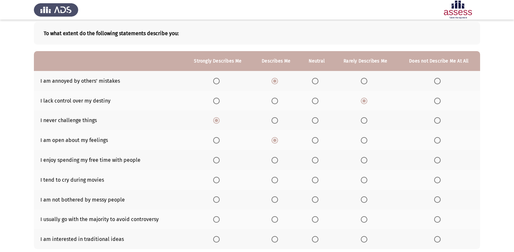
scroll to position [65, 0]
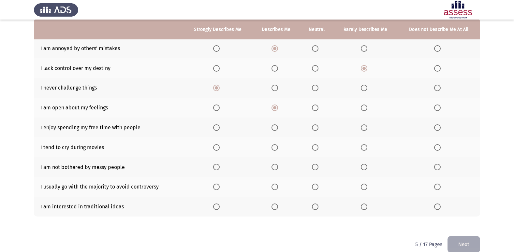
click at [437, 128] on span "Select an option" at bounding box center [437, 128] width 0 height 0
click at [437, 128] on input "Select an option" at bounding box center [437, 127] width 7 height 7
click at [314, 149] on span "Select an option" at bounding box center [315, 147] width 7 height 7
click at [314, 149] on input "Select an option" at bounding box center [315, 147] width 7 height 7
click at [275, 166] on span "Select an option" at bounding box center [274, 167] width 7 height 7
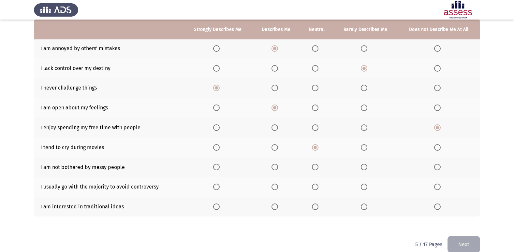
click at [275, 166] on input "Select an option" at bounding box center [274, 167] width 7 height 7
click at [277, 208] on span "Select an option" at bounding box center [274, 207] width 7 height 7
click at [277, 208] on input "Select an option" at bounding box center [274, 207] width 7 height 7
click at [217, 186] on span "Select an option" at bounding box center [216, 187] width 7 height 7
click at [217, 186] on input "Select an option" at bounding box center [216, 187] width 7 height 7
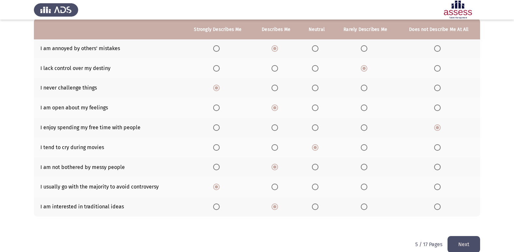
click at [472, 242] on button "Next" at bounding box center [463, 244] width 33 height 17
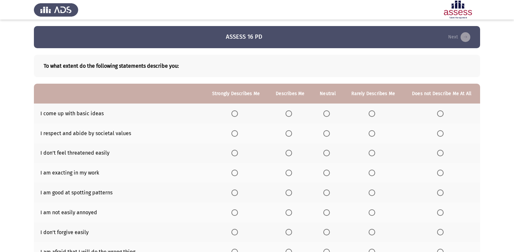
click at [287, 113] on span "Select an option" at bounding box center [288, 113] width 7 height 7
click at [287, 113] on input "Select an option" at bounding box center [288, 113] width 7 height 7
click at [328, 171] on span "Select an option" at bounding box center [326, 173] width 7 height 7
click at [328, 171] on input "Select an option" at bounding box center [326, 173] width 7 height 7
click at [238, 132] on span "Select an option" at bounding box center [234, 133] width 7 height 7
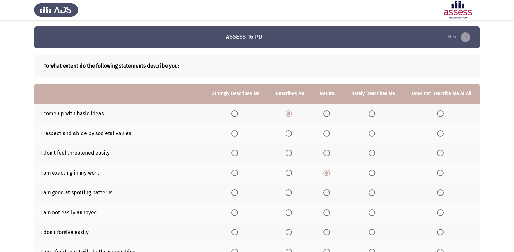
click at [238, 132] on input "Select an option" at bounding box center [234, 133] width 7 height 7
click at [374, 153] on span "Select an option" at bounding box center [372, 153] width 7 height 7
click at [374, 153] on input "Select an option" at bounding box center [372, 153] width 7 height 7
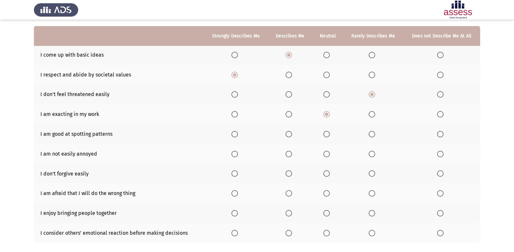
scroll to position [65, 0]
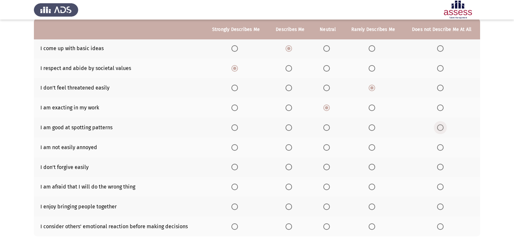
click at [443, 128] on span "Select an option" at bounding box center [440, 127] width 7 height 7
click at [443, 128] on input "Select an option" at bounding box center [440, 127] width 7 height 7
click at [292, 146] on span "Select an option" at bounding box center [288, 147] width 7 height 7
click at [292, 146] on input "Select an option" at bounding box center [288, 147] width 7 height 7
click at [323, 168] on th at bounding box center [327, 167] width 31 height 20
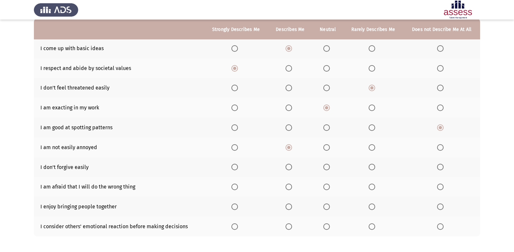
click at [326, 166] on span "Select an option" at bounding box center [326, 167] width 7 height 7
click at [326, 166] on input "Select an option" at bounding box center [326, 167] width 7 height 7
click at [443, 187] on span "Select an option" at bounding box center [440, 187] width 7 height 7
click at [443, 187] on input "Select an option" at bounding box center [440, 187] width 7 height 7
click at [326, 189] on span "Select an option" at bounding box center [326, 187] width 7 height 7
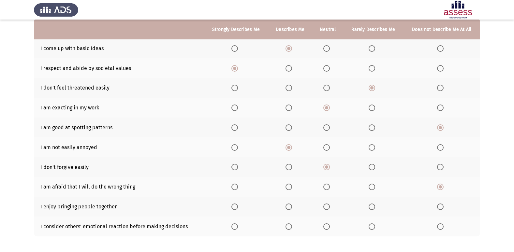
click at [326, 189] on input "Select an option" at bounding box center [326, 187] width 7 height 7
click at [327, 208] on span "Select an option" at bounding box center [326, 207] width 7 height 7
click at [327, 208] on input "Select an option" at bounding box center [326, 207] width 7 height 7
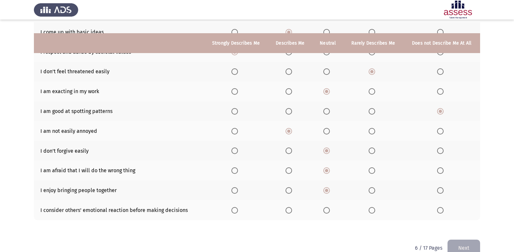
scroll to position [95, 0]
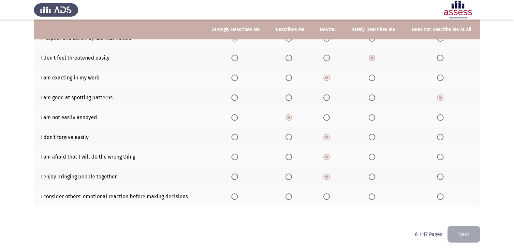
click at [368, 198] on th at bounding box center [373, 197] width 60 height 20
click at [372, 195] on span "Select an option" at bounding box center [372, 197] width 7 height 7
click at [372, 195] on input "Select an option" at bounding box center [372, 197] width 7 height 7
click at [457, 233] on button "Next" at bounding box center [463, 234] width 33 height 17
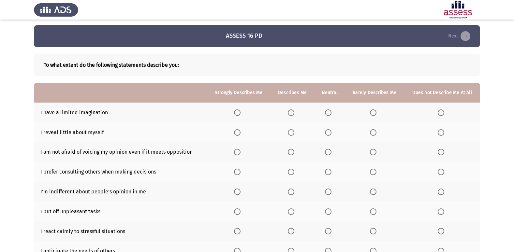
scroll to position [0, 0]
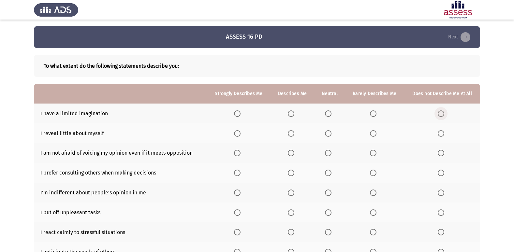
click at [444, 113] on label "Select an option" at bounding box center [442, 113] width 9 height 7
click at [444, 113] on input "Select an option" at bounding box center [441, 113] width 7 height 7
click at [371, 154] on span "Select an option" at bounding box center [373, 153] width 7 height 7
click at [371, 154] on input "Select an option" at bounding box center [373, 153] width 7 height 7
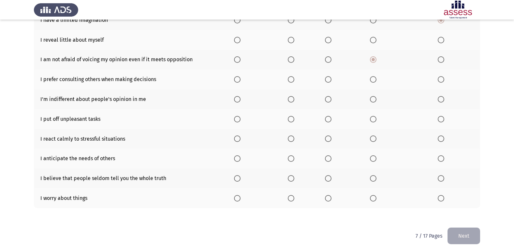
scroll to position [95, 0]
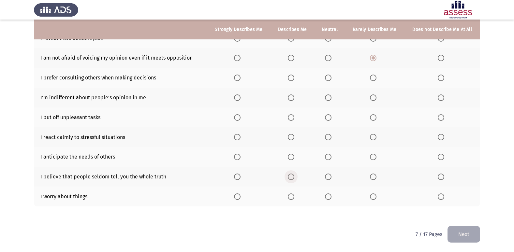
click at [294, 176] on span "Select an option" at bounding box center [291, 177] width 7 height 7
click at [294, 176] on input "Select an option" at bounding box center [291, 177] width 7 height 7
click at [329, 198] on span "Select an option" at bounding box center [328, 197] width 7 height 7
click at [329, 198] on input "Select an option" at bounding box center [328, 197] width 7 height 7
click at [371, 157] on span "Select an option" at bounding box center [373, 157] width 7 height 7
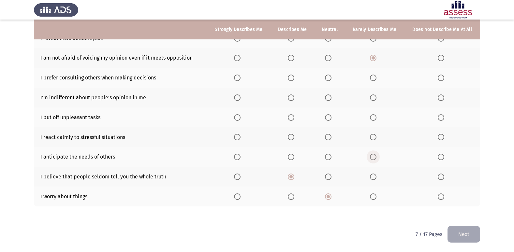
click at [371, 157] on input "Select an option" at bounding box center [373, 157] width 7 height 7
click at [235, 137] on th at bounding box center [239, 137] width 64 height 20
click at [236, 137] on span "Select an option" at bounding box center [237, 137] width 7 height 7
click at [236, 137] on input "Select an option" at bounding box center [237, 137] width 7 height 7
click at [296, 116] on label "Select an option" at bounding box center [292, 117] width 9 height 7
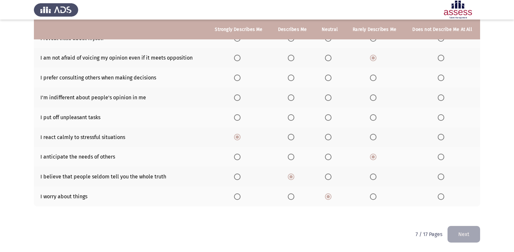
click at [294, 116] on input "Select an option" at bounding box center [291, 117] width 7 height 7
click at [372, 96] on span "Select an option" at bounding box center [373, 97] width 7 height 7
click at [372, 96] on input "Select an option" at bounding box center [373, 97] width 7 height 7
click at [236, 77] on span "Select an option" at bounding box center [237, 78] width 7 height 7
click at [236, 77] on input "Select an option" at bounding box center [237, 78] width 7 height 7
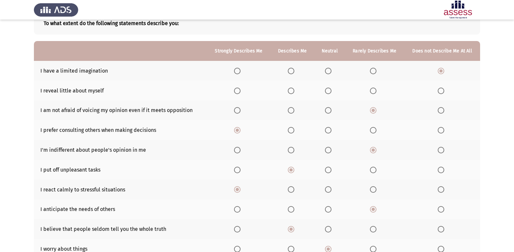
scroll to position [30, 0]
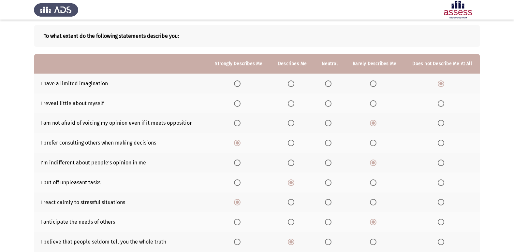
click at [326, 103] on span "Select an option" at bounding box center [328, 103] width 7 height 7
click at [326, 103] on input "Select an option" at bounding box center [328, 103] width 7 height 7
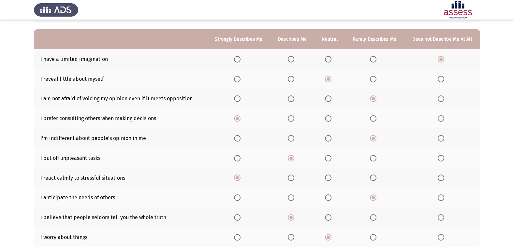
scroll to position [95, 0]
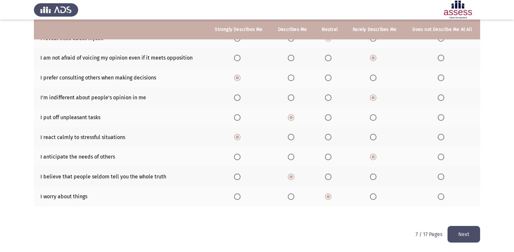
click at [467, 237] on button "Next" at bounding box center [463, 234] width 33 height 17
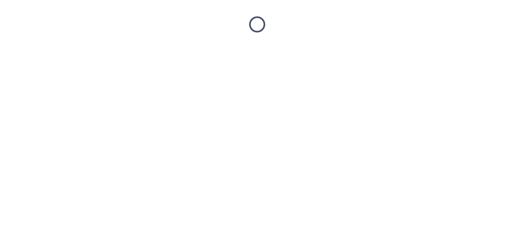
scroll to position [0, 0]
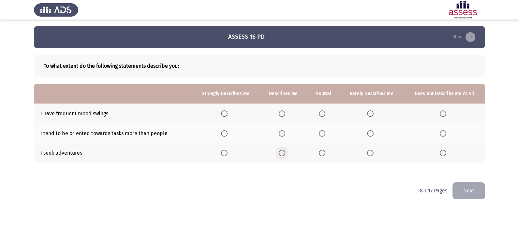
click at [281, 155] on span "Select an option" at bounding box center [282, 153] width 7 height 7
click at [281, 155] on input "Select an option" at bounding box center [282, 153] width 7 height 7
click at [319, 130] on span "Select an option" at bounding box center [322, 133] width 7 height 7
click at [319, 130] on input "Select an option" at bounding box center [322, 133] width 7 height 7
click at [372, 113] on span "Select an option" at bounding box center [370, 113] width 7 height 7
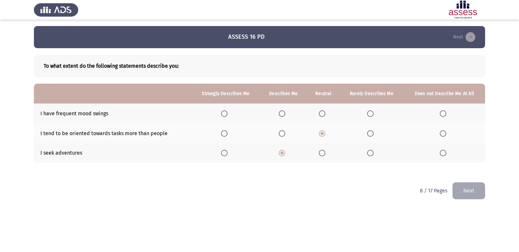
click at [372, 113] on input "Select an option" at bounding box center [370, 113] width 7 height 7
click at [460, 191] on button "Next" at bounding box center [468, 190] width 33 height 17
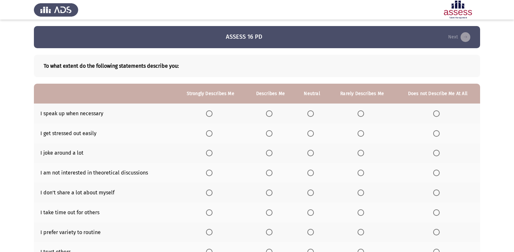
click at [309, 118] on th at bounding box center [312, 114] width 34 height 20
click at [310, 115] on span "Select an option" at bounding box center [310, 113] width 7 height 7
click at [310, 115] on input "Select an option" at bounding box center [310, 113] width 7 height 7
click at [311, 136] on span "Select an option" at bounding box center [310, 133] width 7 height 7
click at [311, 136] on input "Select an option" at bounding box center [310, 133] width 7 height 7
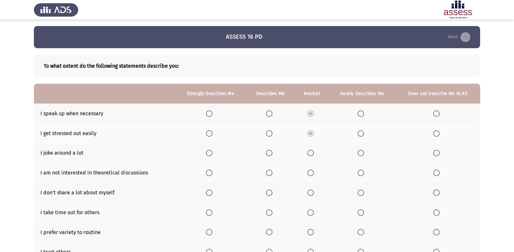
click at [312, 152] on span "Select an option" at bounding box center [310, 153] width 7 height 7
click at [312, 152] on input "Select an option" at bounding box center [310, 153] width 7 height 7
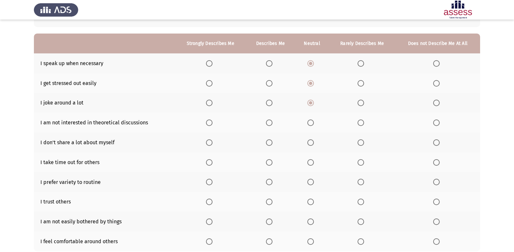
scroll to position [65, 0]
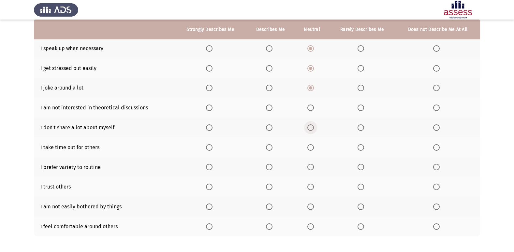
click at [314, 131] on span "Select an option" at bounding box center [310, 127] width 7 height 7
click at [314, 131] on input "Select an option" at bounding box center [310, 127] width 7 height 7
click at [439, 147] on span "Select an option" at bounding box center [436, 147] width 7 height 7
click at [439, 147] on input "Select an option" at bounding box center [436, 147] width 7 height 7
click at [264, 109] on th at bounding box center [270, 108] width 49 height 20
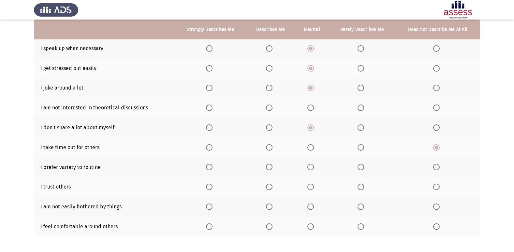
click at [271, 107] on span "Select an option" at bounding box center [269, 108] width 7 height 7
click at [271, 107] on input "Select an option" at bounding box center [269, 108] width 7 height 7
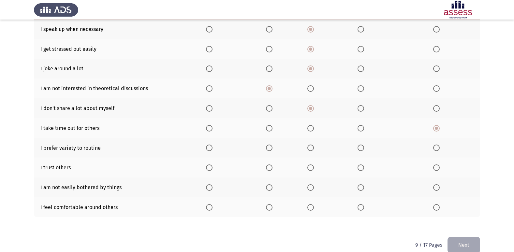
scroll to position [95, 0]
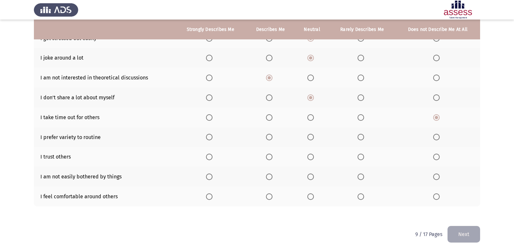
click at [272, 137] on span "Select an option" at bounding box center [269, 137] width 7 height 7
click at [272, 137] on input "Select an option" at bounding box center [269, 137] width 7 height 7
click at [209, 157] on span "Select an option" at bounding box center [209, 157] width 0 height 0
click at [210, 157] on input "Select an option" at bounding box center [209, 157] width 7 height 7
click at [358, 176] on span "Select an option" at bounding box center [360, 177] width 7 height 7
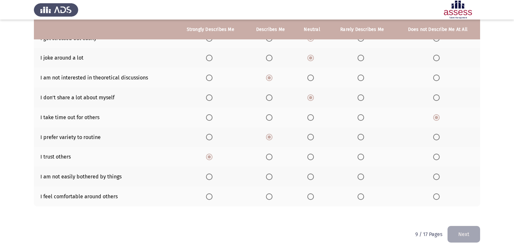
click at [358, 176] on input "Select an option" at bounding box center [360, 177] width 7 height 7
click at [433, 197] on span "Select an option" at bounding box center [436, 197] width 7 height 7
click at [433, 197] on input "Select an option" at bounding box center [436, 197] width 7 height 7
click at [466, 238] on button "Next" at bounding box center [463, 234] width 33 height 17
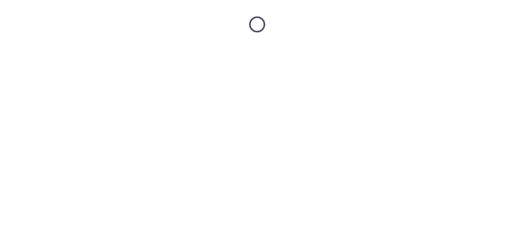
scroll to position [0, 0]
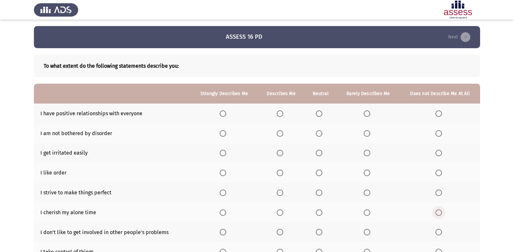
click at [439, 211] on span "Select an option" at bounding box center [438, 213] width 7 height 7
click at [439, 211] on input "Select an option" at bounding box center [438, 213] width 7 height 7
click at [367, 170] on span "Select an option" at bounding box center [367, 173] width 7 height 7
click at [367, 170] on input "Select an option" at bounding box center [367, 173] width 7 height 7
click at [222, 112] on span "Select an option" at bounding box center [223, 113] width 7 height 7
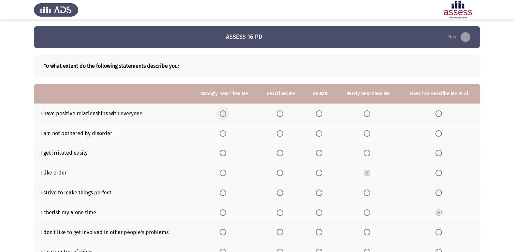
click at [222, 112] on input "Select an option" at bounding box center [223, 113] width 7 height 7
click at [285, 133] on label "Select an option" at bounding box center [281, 133] width 9 height 7
click at [283, 133] on input "Select an option" at bounding box center [280, 133] width 7 height 7
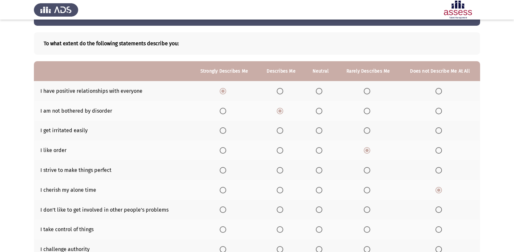
scroll to position [33, 0]
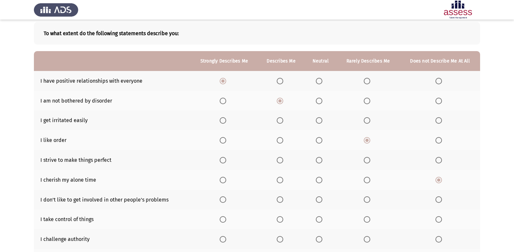
click at [437, 119] on span "Select an option" at bounding box center [438, 120] width 7 height 7
click at [437, 119] on input "Select an option" at bounding box center [438, 120] width 7 height 7
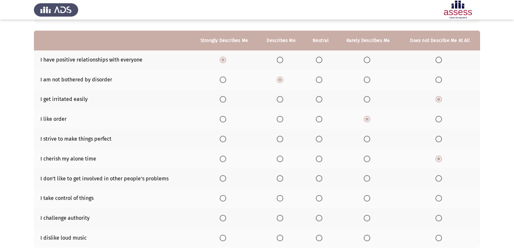
scroll to position [65, 0]
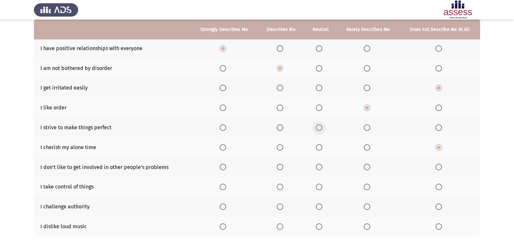
click at [320, 128] on span "Select an option" at bounding box center [319, 127] width 7 height 7
click at [320, 128] on input "Select an option" at bounding box center [319, 127] width 7 height 7
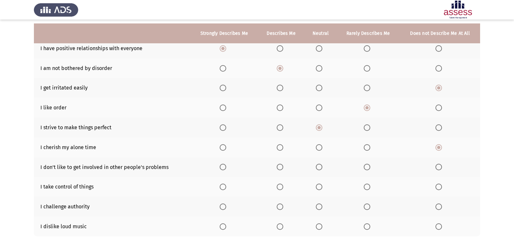
scroll to position [95, 0]
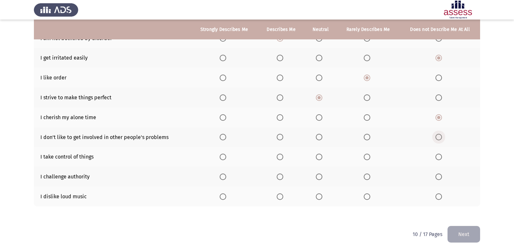
click at [436, 137] on span "Select an option" at bounding box center [438, 137] width 7 height 7
click at [436, 137] on input "Select an option" at bounding box center [438, 137] width 7 height 7
click at [437, 197] on span "Select an option" at bounding box center [438, 197] width 7 height 7
click at [437, 197] on input "Select an option" at bounding box center [438, 197] width 7 height 7
click at [283, 177] on span "Select an option" at bounding box center [280, 177] width 7 height 7
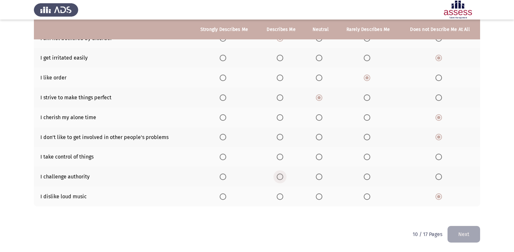
click at [283, 177] on input "Select an option" at bounding box center [280, 177] width 7 height 7
click at [323, 157] on label "Select an option" at bounding box center [320, 157] width 9 height 7
click at [322, 157] on input "Select an option" at bounding box center [319, 157] width 7 height 7
click at [466, 236] on button "Next" at bounding box center [463, 234] width 33 height 17
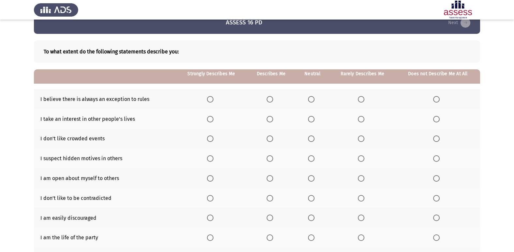
scroll to position [10, 0]
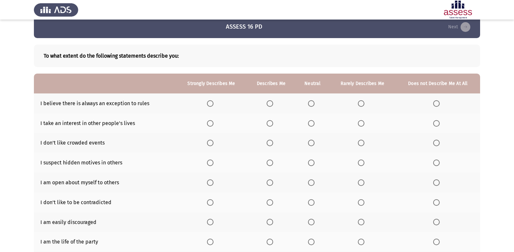
click at [315, 143] on label "Select an option" at bounding box center [312, 143] width 9 height 7
click at [314, 143] on input "Select an option" at bounding box center [311, 143] width 7 height 7
click at [360, 103] on span "Select an option" at bounding box center [361, 103] width 7 height 7
click at [360, 103] on input "Select an option" at bounding box center [361, 103] width 7 height 7
click at [361, 122] on span "Select an option" at bounding box center [361, 123] width 7 height 7
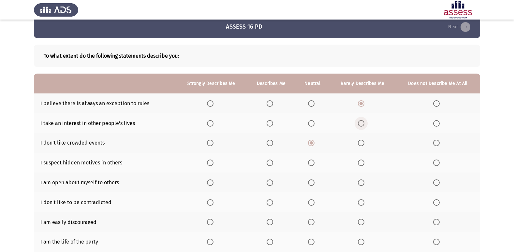
click at [361, 122] on input "Select an option" at bounding box center [361, 123] width 7 height 7
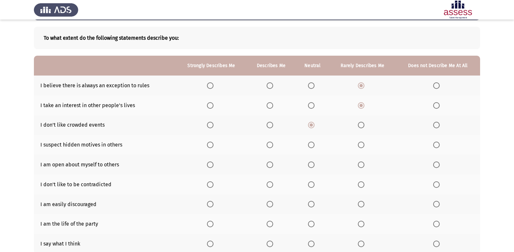
scroll to position [43, 0]
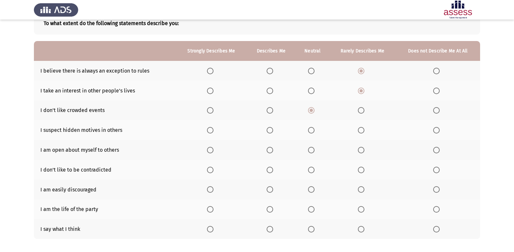
click at [309, 150] on span "Select an option" at bounding box center [311, 150] width 7 height 7
click at [309, 150] on input "Select an option" at bounding box center [311, 150] width 7 height 7
click at [266, 130] on th at bounding box center [271, 130] width 49 height 20
click at [271, 132] on span "Select an option" at bounding box center [270, 130] width 7 height 7
click at [271, 132] on input "Select an option" at bounding box center [270, 130] width 7 height 7
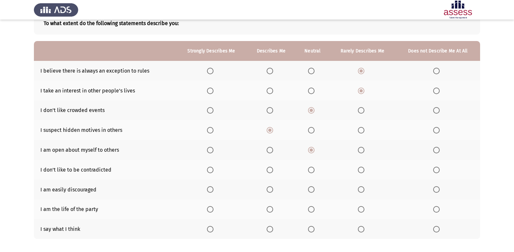
scroll to position [75, 0]
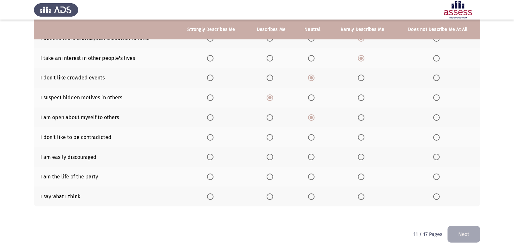
click at [309, 176] on span "Select an option" at bounding box center [311, 177] width 7 height 7
click at [309, 176] on input "Select an option" at bounding box center [311, 177] width 7 height 7
click at [268, 156] on span "Select an option" at bounding box center [270, 157] width 7 height 7
click at [268, 156] on input "Select an option" at bounding box center [270, 157] width 7 height 7
click at [209, 138] on span "Select an option" at bounding box center [210, 137] width 7 height 7
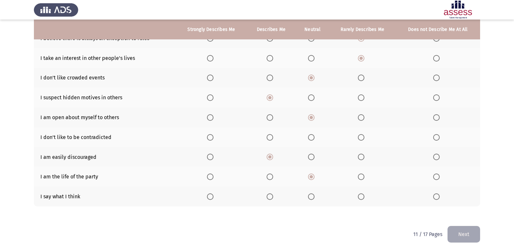
click at [209, 138] on input "Select an option" at bounding box center [210, 137] width 7 height 7
click at [357, 138] on th at bounding box center [362, 137] width 66 height 20
click at [358, 138] on span "Select an option" at bounding box center [361, 137] width 7 height 7
click at [358, 138] on input "Select an option" at bounding box center [361, 137] width 7 height 7
click at [362, 197] on span "Select an option" at bounding box center [361, 197] width 7 height 7
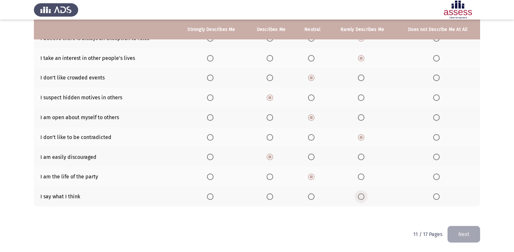
click at [362, 197] on input "Select an option" at bounding box center [361, 197] width 7 height 7
click at [468, 235] on button "Next" at bounding box center [463, 234] width 33 height 17
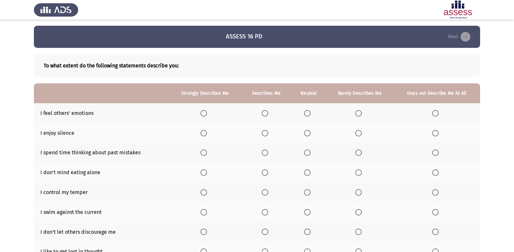
scroll to position [0, 0]
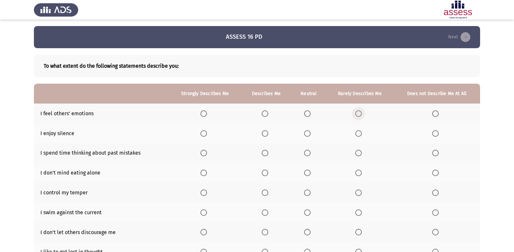
click at [361, 113] on span "Select an option" at bounding box center [358, 113] width 7 height 7
click at [361, 113] on input "Select an option" at bounding box center [358, 113] width 7 height 7
click at [203, 135] on span "Select an option" at bounding box center [203, 133] width 7 height 7
click at [203, 135] on input "Select an option" at bounding box center [203, 133] width 7 height 7
click at [265, 153] on span "Select an option" at bounding box center [265, 153] width 7 height 7
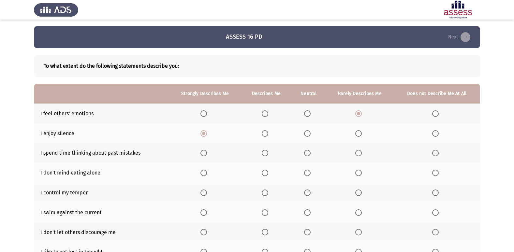
click at [265, 153] on input "Select an option" at bounding box center [265, 153] width 7 height 7
click at [359, 175] on span "Select an option" at bounding box center [358, 173] width 7 height 7
click at [359, 175] on input "Select an option" at bounding box center [358, 173] width 7 height 7
click at [439, 197] on th at bounding box center [437, 193] width 86 height 20
click at [434, 195] on span "Select an option" at bounding box center [435, 193] width 7 height 7
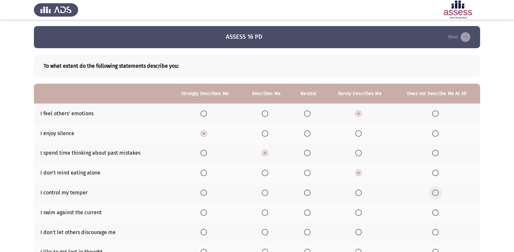
click at [434, 195] on input "Select an option" at bounding box center [435, 193] width 7 height 7
click at [308, 212] on span "Select an option" at bounding box center [307, 213] width 7 height 7
click at [308, 212] on input "Select an option" at bounding box center [307, 213] width 7 height 7
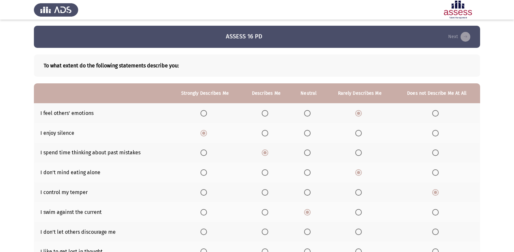
scroll to position [33, 0]
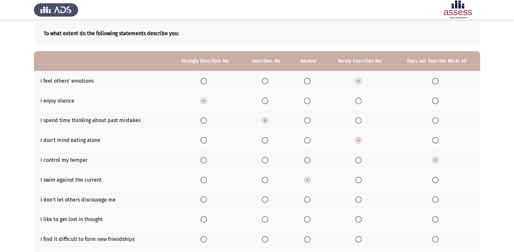
click at [263, 203] on th at bounding box center [266, 200] width 50 height 20
click at [268, 200] on span "Select an option" at bounding box center [265, 199] width 7 height 7
click at [268, 200] on input "Select an option" at bounding box center [265, 199] width 7 height 7
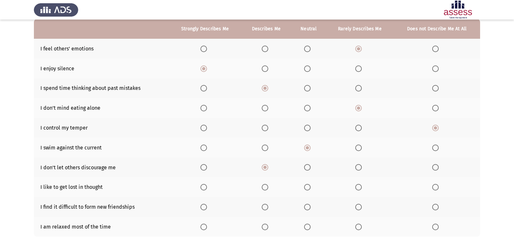
scroll to position [65, 0]
click at [204, 185] on span "Select an option" at bounding box center [203, 187] width 7 height 7
click at [204, 185] on input "Select an option" at bounding box center [203, 187] width 7 height 7
click at [265, 208] on span "Select an option" at bounding box center [265, 207] width 7 height 7
click at [265, 208] on input "Select an option" at bounding box center [265, 207] width 7 height 7
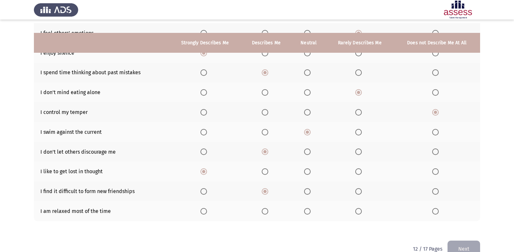
scroll to position [95, 0]
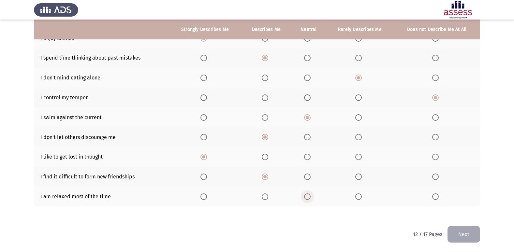
click at [309, 198] on span "Select an option" at bounding box center [307, 197] width 7 height 7
click at [309, 198] on input "Select an option" at bounding box center [307, 197] width 7 height 7
click at [454, 230] on button "Next" at bounding box center [463, 234] width 33 height 17
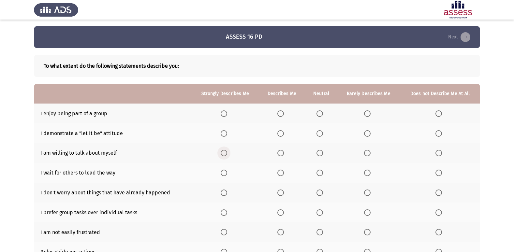
click at [227, 153] on span "Select an option" at bounding box center [224, 153] width 7 height 7
click at [227, 153] on input "Select an option" at bounding box center [224, 153] width 7 height 7
click at [283, 116] on span "Select an option" at bounding box center [280, 113] width 7 height 7
click at [283, 116] on input "Select an option" at bounding box center [280, 113] width 7 height 7
click at [369, 131] on span "Select an option" at bounding box center [367, 133] width 7 height 7
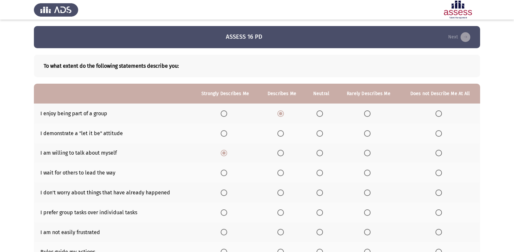
click at [369, 131] on input "Select an option" at bounding box center [367, 133] width 7 height 7
click at [440, 154] on span "Select an option" at bounding box center [438, 153] width 7 height 7
click at [440, 154] on input "Select an option" at bounding box center [438, 153] width 7 height 7
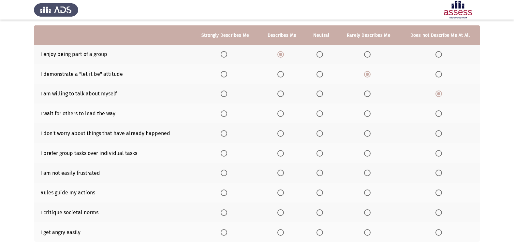
scroll to position [65, 0]
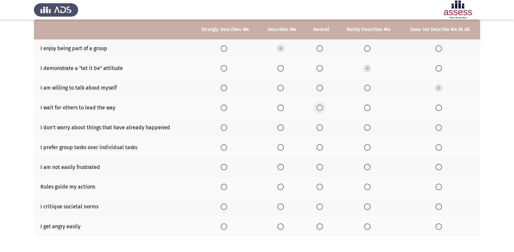
click at [318, 110] on span "Select an option" at bounding box center [319, 108] width 7 height 7
click at [318, 110] on input "Select an option" at bounding box center [319, 108] width 7 height 7
click at [319, 131] on th at bounding box center [321, 128] width 32 height 20
click at [321, 127] on span "Select an option" at bounding box center [319, 127] width 7 height 7
click at [321, 127] on input "Select an option" at bounding box center [319, 127] width 7 height 7
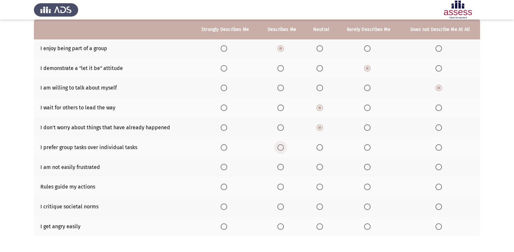
click at [282, 146] on span "Select an option" at bounding box center [280, 147] width 7 height 7
click at [282, 146] on input "Select an option" at bounding box center [280, 147] width 7 height 7
click at [438, 166] on span "Select an option" at bounding box center [438, 167] width 7 height 7
click at [438, 166] on input "Select an option" at bounding box center [438, 167] width 7 height 7
click at [283, 187] on span "Select an option" at bounding box center [280, 187] width 7 height 7
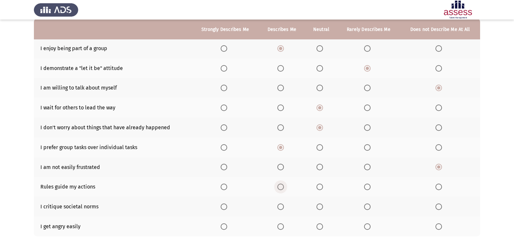
click at [283, 187] on input "Select an option" at bounding box center [280, 187] width 7 height 7
click at [319, 207] on span "Select an option" at bounding box center [319, 207] width 7 height 7
click at [319, 207] on input "Select an option" at bounding box center [319, 207] width 7 height 7
click at [367, 229] on span "Select an option" at bounding box center [367, 227] width 7 height 7
click at [367, 229] on input "Select an option" at bounding box center [367, 227] width 7 height 7
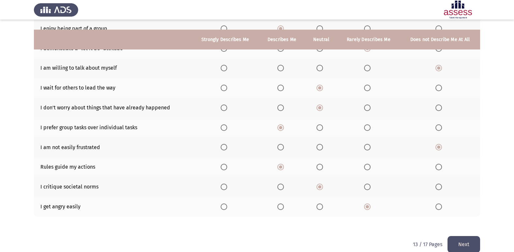
scroll to position [95, 0]
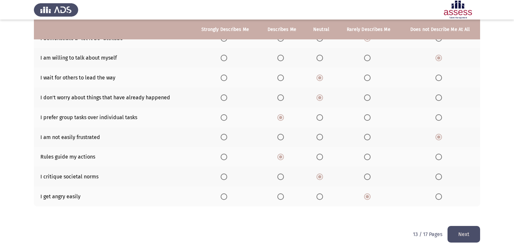
click at [459, 234] on button "Next" at bounding box center [463, 234] width 33 height 17
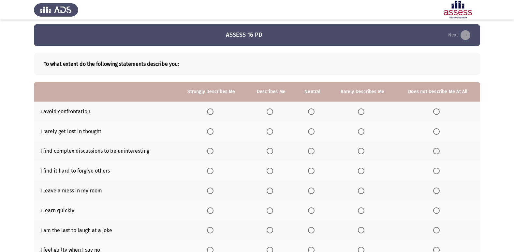
scroll to position [33, 0]
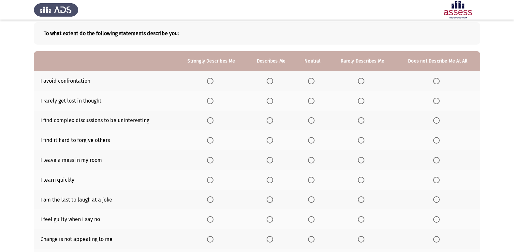
click at [314, 84] on span "Select an option" at bounding box center [311, 81] width 7 height 7
click at [314, 84] on input "Select an option" at bounding box center [311, 81] width 7 height 7
click at [273, 99] on span "Select an option" at bounding box center [270, 101] width 7 height 7
click at [273, 99] on input "Select an option" at bounding box center [270, 101] width 7 height 7
click at [364, 122] on span "Select an option" at bounding box center [361, 120] width 7 height 7
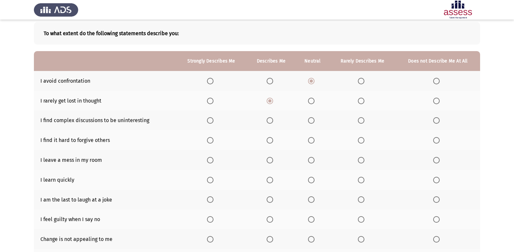
click at [364, 122] on input "Select an option" at bounding box center [361, 120] width 7 height 7
click at [270, 142] on span "Select an option" at bounding box center [270, 140] width 7 height 7
click at [270, 142] on input "Select an option" at bounding box center [270, 140] width 7 height 7
click at [266, 162] on th at bounding box center [271, 160] width 49 height 20
click at [273, 162] on span "Select an option" at bounding box center [270, 160] width 7 height 7
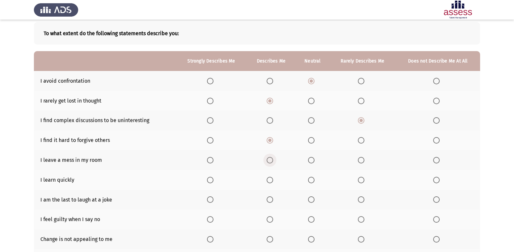
click at [273, 162] on input "Select an option" at bounding box center [270, 160] width 7 height 7
click at [211, 179] on span "Select an option" at bounding box center [210, 180] width 7 height 7
click at [211, 179] on input "Select an option" at bounding box center [210, 180] width 7 height 7
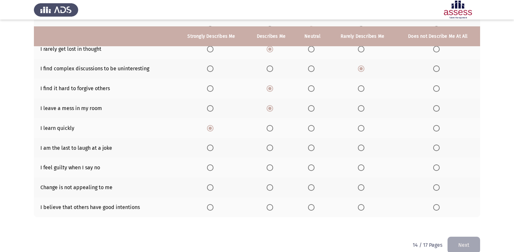
scroll to position [95, 0]
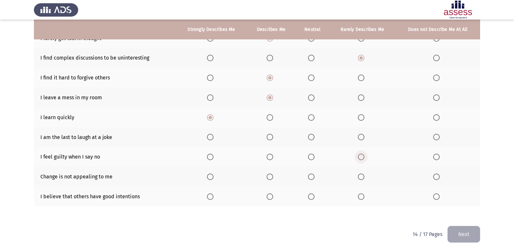
click at [360, 157] on span "Select an option" at bounding box center [361, 157] width 7 height 7
click at [360, 157] on input "Select an option" at bounding box center [361, 157] width 7 height 7
click at [434, 157] on span "Select an option" at bounding box center [436, 157] width 7 height 7
click at [434, 157] on input "Select an option" at bounding box center [436, 157] width 7 height 7
click at [271, 179] on span "Select an option" at bounding box center [270, 177] width 7 height 7
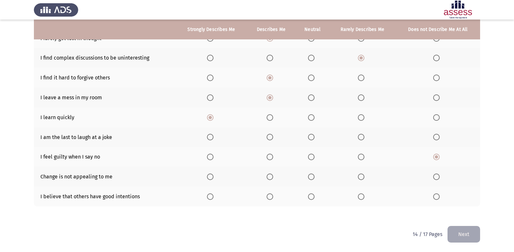
click at [271, 179] on input "Select an option" at bounding box center [270, 177] width 7 height 7
click at [268, 195] on span "Select an option" at bounding box center [270, 197] width 7 height 7
click at [268, 195] on input "Select an option" at bounding box center [270, 197] width 7 height 7
click at [313, 136] on span "Select an option" at bounding box center [311, 137] width 7 height 7
click at [313, 136] on input "Select an option" at bounding box center [311, 137] width 7 height 7
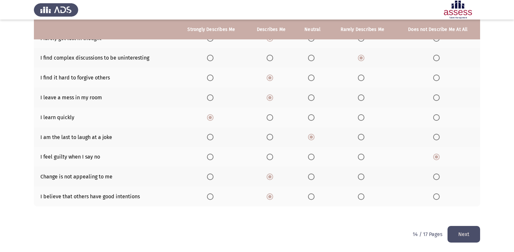
click at [459, 234] on button "Next" at bounding box center [463, 234] width 33 height 17
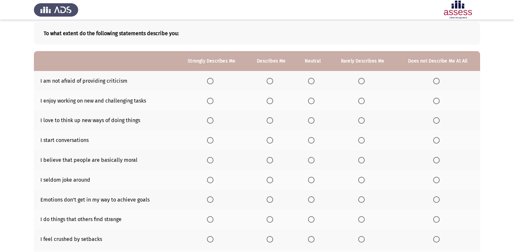
scroll to position [65, 0]
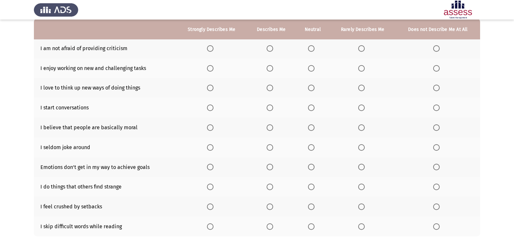
click at [437, 227] on span "Select an option" at bounding box center [436, 227] width 7 height 7
click at [437, 227] on input "Select an option" at bounding box center [436, 227] width 7 height 7
click at [209, 210] on span "Select an option" at bounding box center [210, 207] width 7 height 7
click at [209, 210] on input "Select an option" at bounding box center [210, 207] width 7 height 7
click at [270, 186] on span "Select an option" at bounding box center [270, 187] width 7 height 7
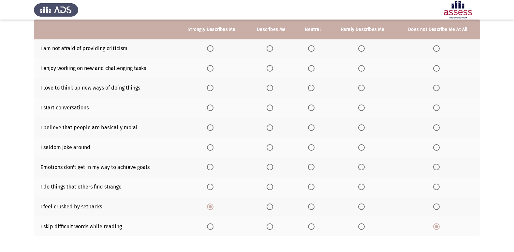
click at [270, 186] on input "Select an option" at bounding box center [270, 187] width 7 height 7
click at [314, 167] on span "Select an option" at bounding box center [311, 167] width 7 height 7
click at [314, 167] on input "Select an option" at bounding box center [311, 167] width 7 height 7
click at [312, 150] on span "Select an option" at bounding box center [311, 147] width 7 height 7
click at [312, 150] on input "Select an option" at bounding box center [311, 147] width 7 height 7
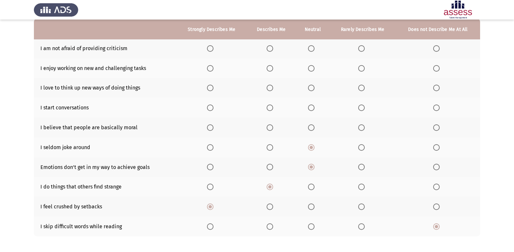
click at [312, 128] on span "Select an option" at bounding box center [311, 127] width 7 height 7
click at [312, 128] on input "Select an option" at bounding box center [311, 127] width 7 height 7
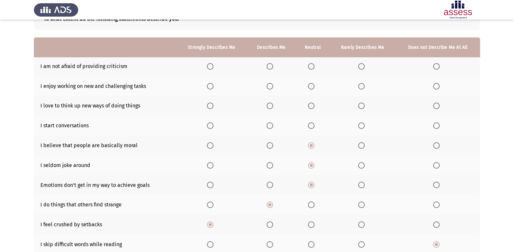
scroll to position [33, 0]
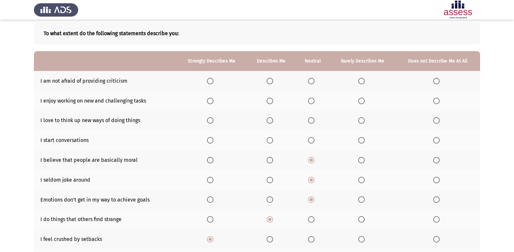
click at [363, 141] on span "Select an option" at bounding box center [361, 140] width 7 height 7
click at [363, 141] on input "Select an option" at bounding box center [361, 140] width 7 height 7
click at [265, 122] on th at bounding box center [271, 121] width 49 height 20
click at [313, 118] on span "Select an option" at bounding box center [311, 120] width 7 height 7
click at [313, 118] on input "Select an option" at bounding box center [311, 120] width 7 height 7
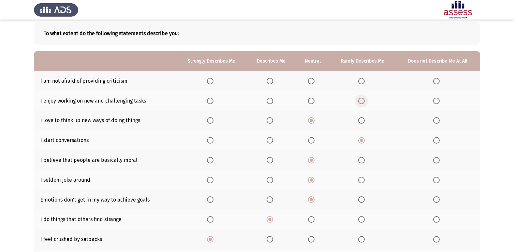
click at [362, 99] on span "Select an option" at bounding box center [361, 101] width 7 height 7
click at [362, 99] on input "Select an option" at bounding box center [361, 101] width 7 height 7
click at [439, 83] on span "Select an option" at bounding box center [436, 81] width 7 height 7
click at [439, 83] on input "Select an option" at bounding box center [436, 81] width 7 height 7
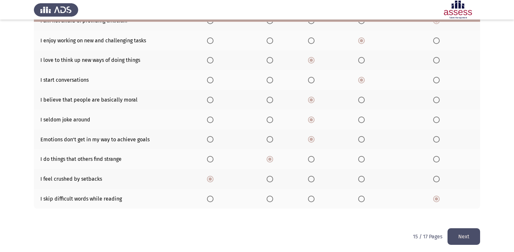
scroll to position [95, 0]
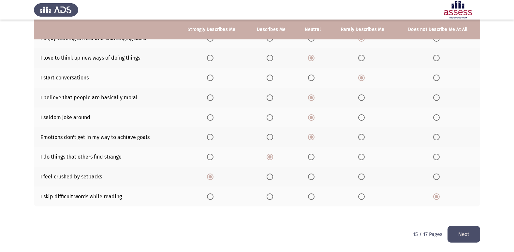
click at [456, 233] on button "Next" at bounding box center [463, 234] width 33 height 17
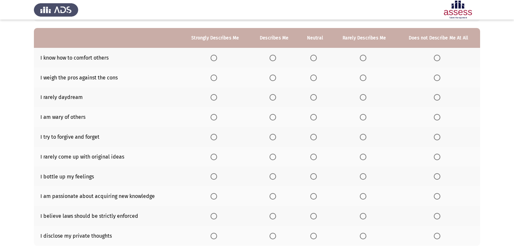
scroll to position [65, 0]
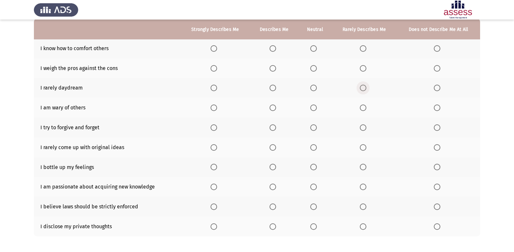
click at [366, 88] on span "Select an option" at bounding box center [363, 88] width 7 height 7
click at [366, 88] on input "Select an option" at bounding box center [363, 88] width 7 height 7
click at [438, 129] on span "Select an option" at bounding box center [437, 127] width 7 height 7
click at [438, 129] on input "Select an option" at bounding box center [437, 127] width 7 height 7
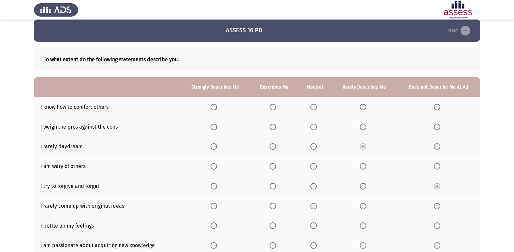
scroll to position [0, 0]
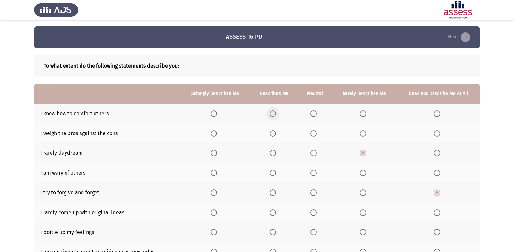
click at [276, 115] on span "Select an option" at bounding box center [272, 113] width 7 height 7
click at [276, 115] on input "Select an option" at bounding box center [272, 113] width 7 height 7
click at [315, 134] on span "Select an option" at bounding box center [313, 133] width 7 height 7
click at [315, 134] on input "Select an option" at bounding box center [313, 133] width 7 height 7
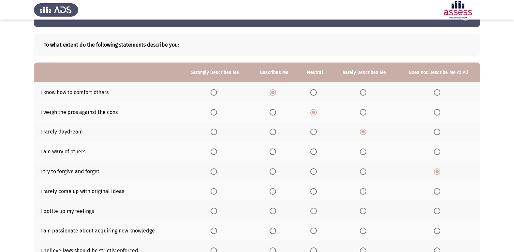
scroll to position [33, 0]
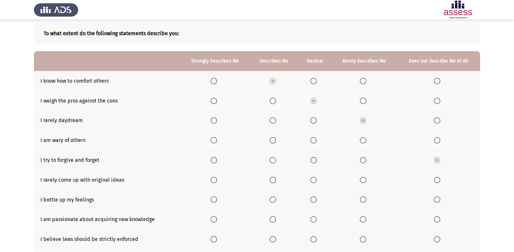
click at [314, 141] on span "Select an option" at bounding box center [313, 140] width 7 height 7
click at [314, 141] on input "Select an option" at bounding box center [313, 140] width 7 height 7
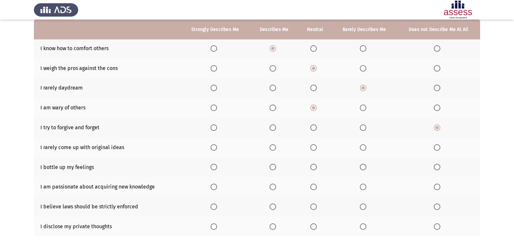
click at [364, 147] on span "Select an option" at bounding box center [363, 147] width 7 height 7
click at [364, 147] on input "Select an option" at bounding box center [363, 147] width 7 height 7
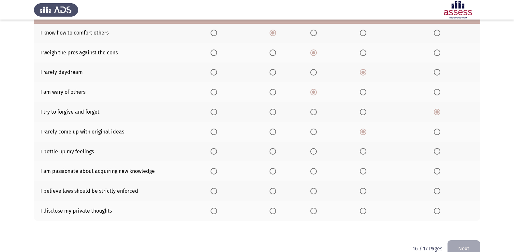
scroll to position [95, 0]
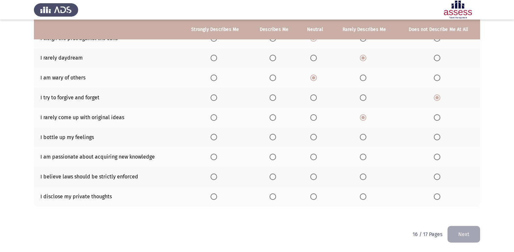
click at [435, 138] on span "Select an option" at bounding box center [437, 137] width 7 height 7
click at [435, 138] on input "Select an option" at bounding box center [437, 137] width 7 height 7
click at [272, 157] on span "Select an option" at bounding box center [272, 157] width 7 height 7
click at [272, 157] on input "Select an option" at bounding box center [272, 157] width 7 height 7
click at [313, 177] on span "Select an option" at bounding box center [313, 177] width 7 height 7
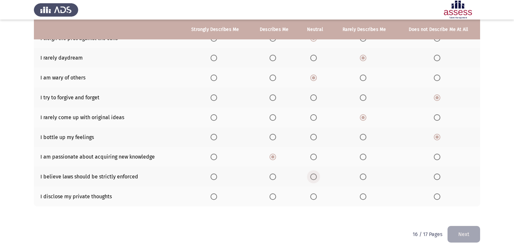
click at [313, 177] on input "Select an option" at bounding box center [313, 177] width 7 height 7
click at [273, 198] on span "Select an option" at bounding box center [272, 197] width 7 height 7
click at [273, 198] on input "Select an option" at bounding box center [272, 197] width 7 height 7
click at [459, 235] on button "Next" at bounding box center [463, 234] width 33 height 17
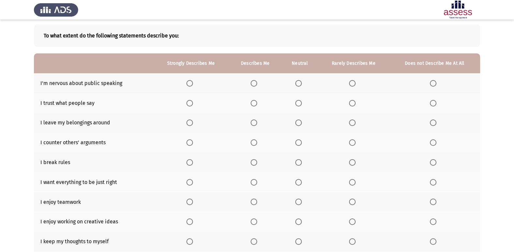
scroll to position [30, 0]
click at [352, 102] on span "Select an option" at bounding box center [352, 103] width 7 height 7
click at [352, 102] on input "Select an option" at bounding box center [352, 103] width 7 height 7
click at [432, 85] on span "Select an option" at bounding box center [433, 83] width 7 height 7
click at [432, 85] on input "Select an option" at bounding box center [433, 83] width 7 height 7
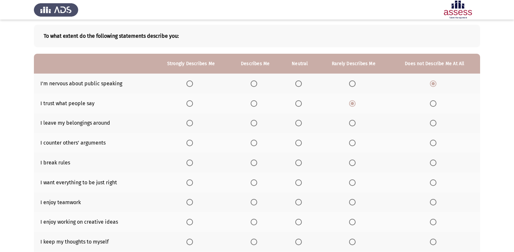
scroll to position [63, 0]
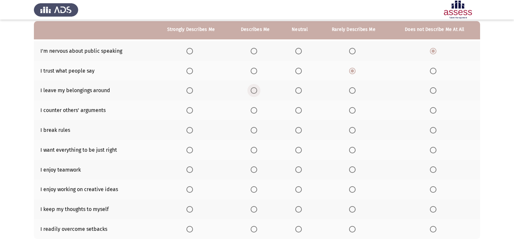
click at [253, 92] on span "Select an option" at bounding box center [254, 90] width 7 height 7
click at [253, 92] on input "Select an option" at bounding box center [254, 90] width 7 height 7
click at [298, 114] on span "Select an option" at bounding box center [298, 110] width 7 height 7
click at [298, 114] on input "Select an option" at bounding box center [298, 110] width 7 height 7
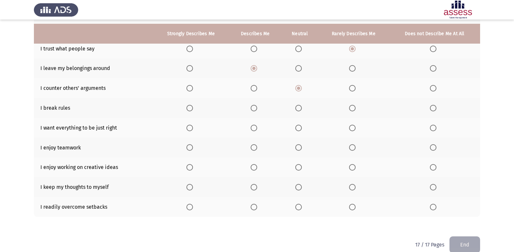
scroll to position [95, 0]
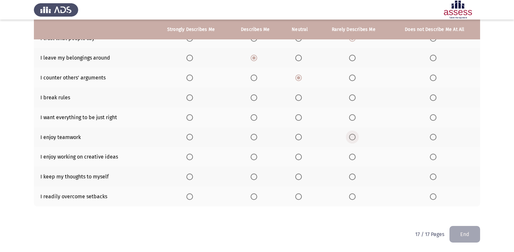
click at [354, 138] on span "Select an option" at bounding box center [352, 137] width 7 height 7
click at [354, 138] on input "Select an option" at bounding box center [352, 137] width 7 height 7
click at [350, 176] on span "Select an option" at bounding box center [352, 177] width 7 height 7
click at [350, 176] on input "Select an option" at bounding box center [352, 177] width 7 height 7
click at [188, 195] on span "Select an option" at bounding box center [189, 197] width 7 height 7
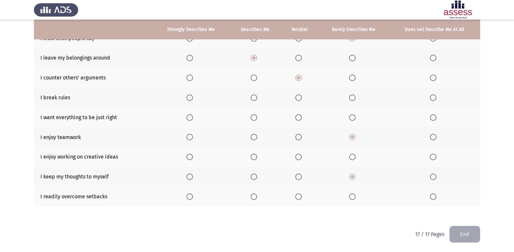
click at [188, 195] on input "Select an option" at bounding box center [189, 197] width 7 height 7
click at [298, 95] on span "Select an option" at bounding box center [298, 97] width 7 height 7
click at [298, 95] on input "Select an option" at bounding box center [298, 97] width 7 height 7
click at [296, 118] on span "Select an option" at bounding box center [298, 117] width 7 height 7
click at [296, 118] on input "Select an option" at bounding box center [298, 117] width 7 height 7
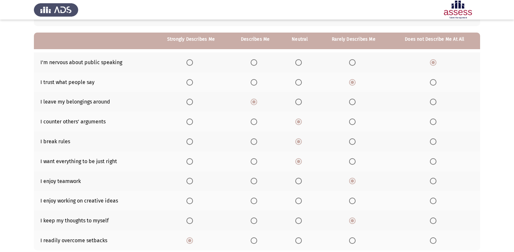
scroll to position [63, 0]
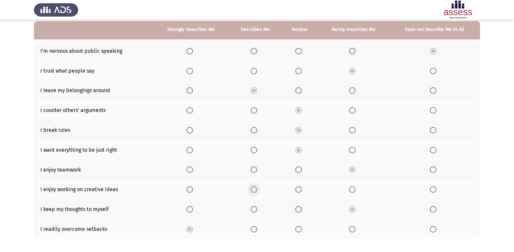
click at [252, 192] on span "Select an option" at bounding box center [254, 189] width 7 height 7
click at [252, 192] on input "Select an option" at bounding box center [254, 189] width 7 height 7
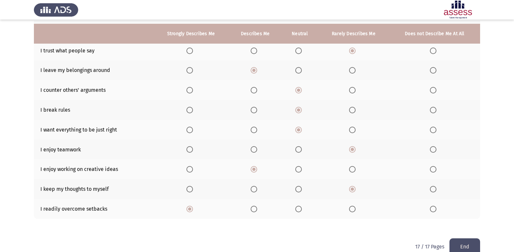
scroll to position [95, 0]
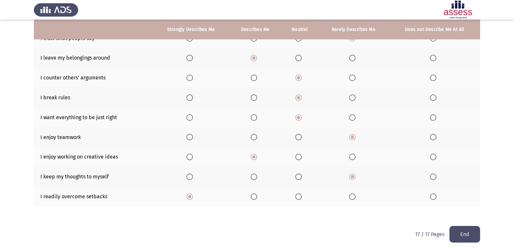
click at [459, 235] on button "End" at bounding box center [464, 234] width 31 height 17
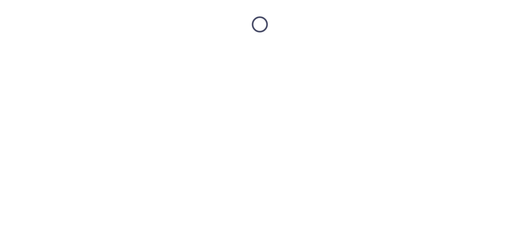
scroll to position [0, 0]
